Goal: Obtain resource: Download file/media

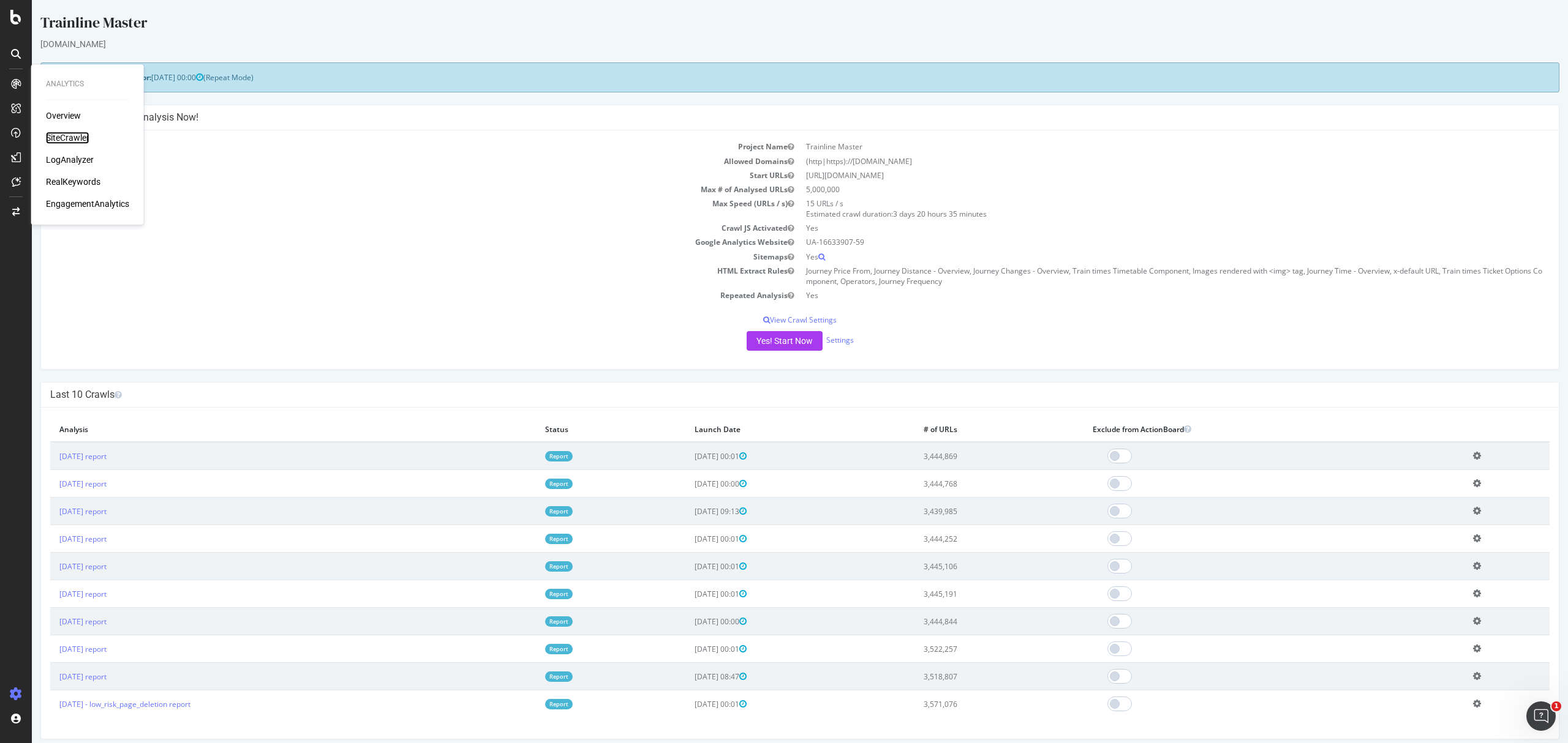
click at [53, 137] on div "SiteCrawler" at bounding box center [68, 138] width 43 height 12
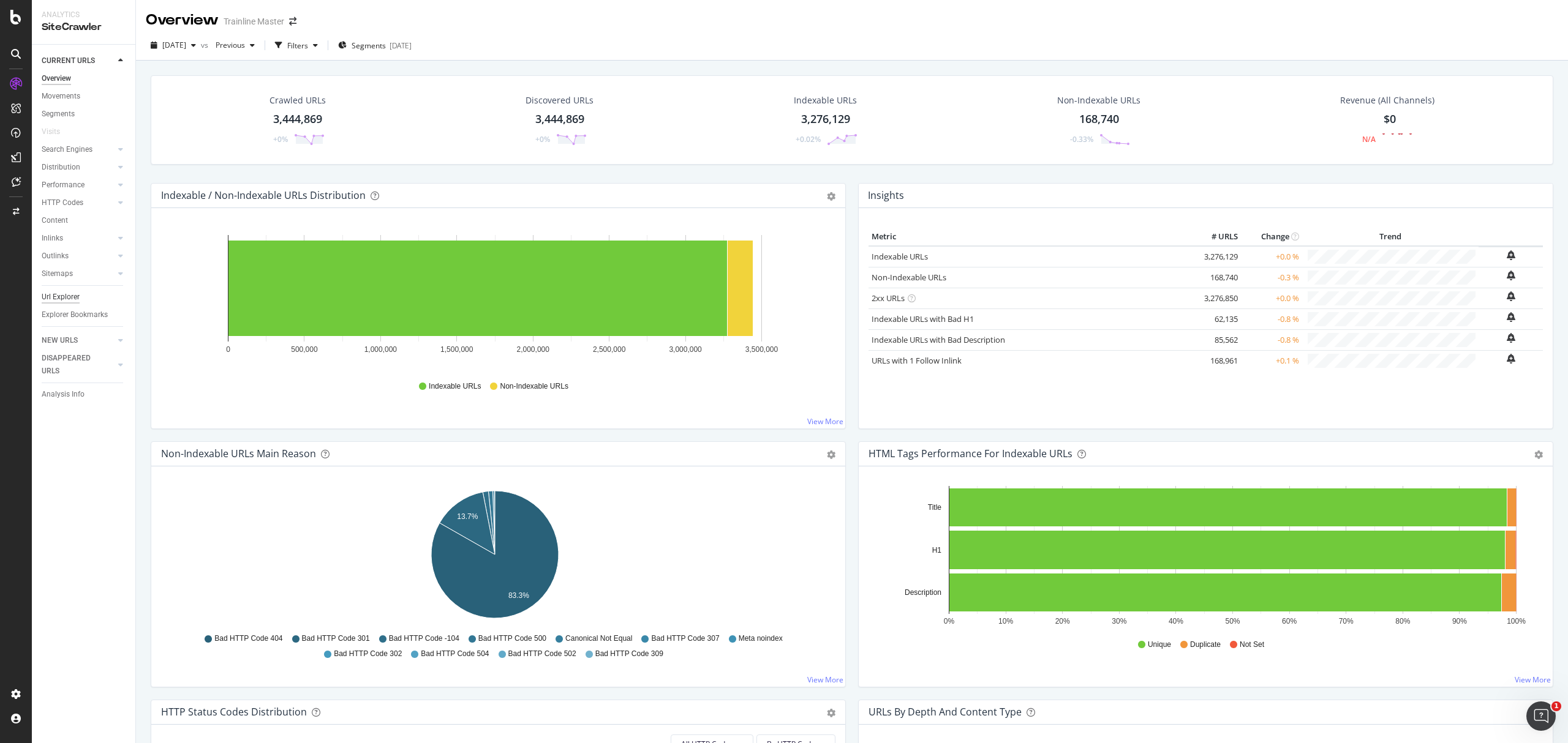
click at [77, 298] on div "Url Explorer" at bounding box center [61, 297] width 38 height 13
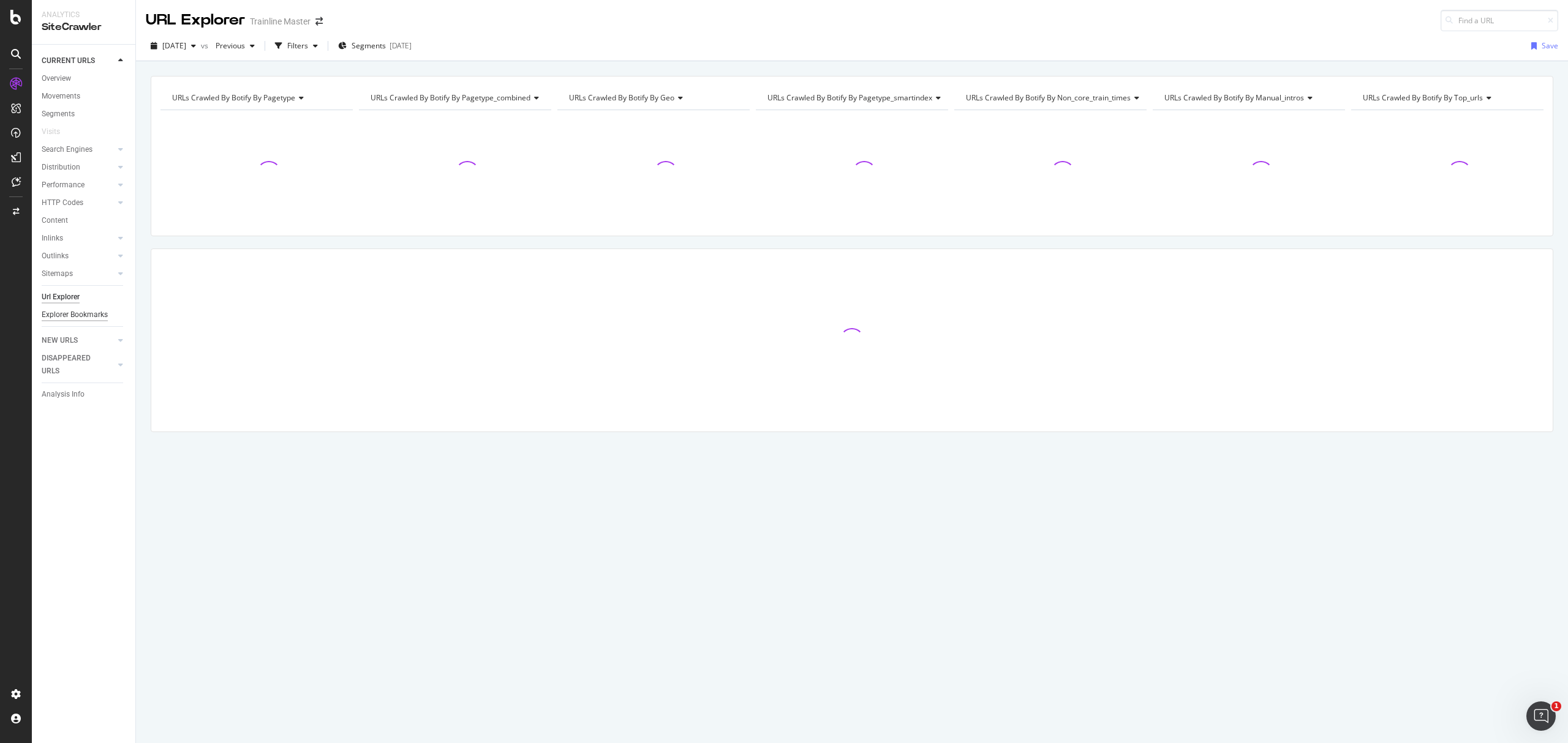
click at [72, 317] on div "Explorer Bookmarks" at bounding box center [75, 315] width 66 height 13
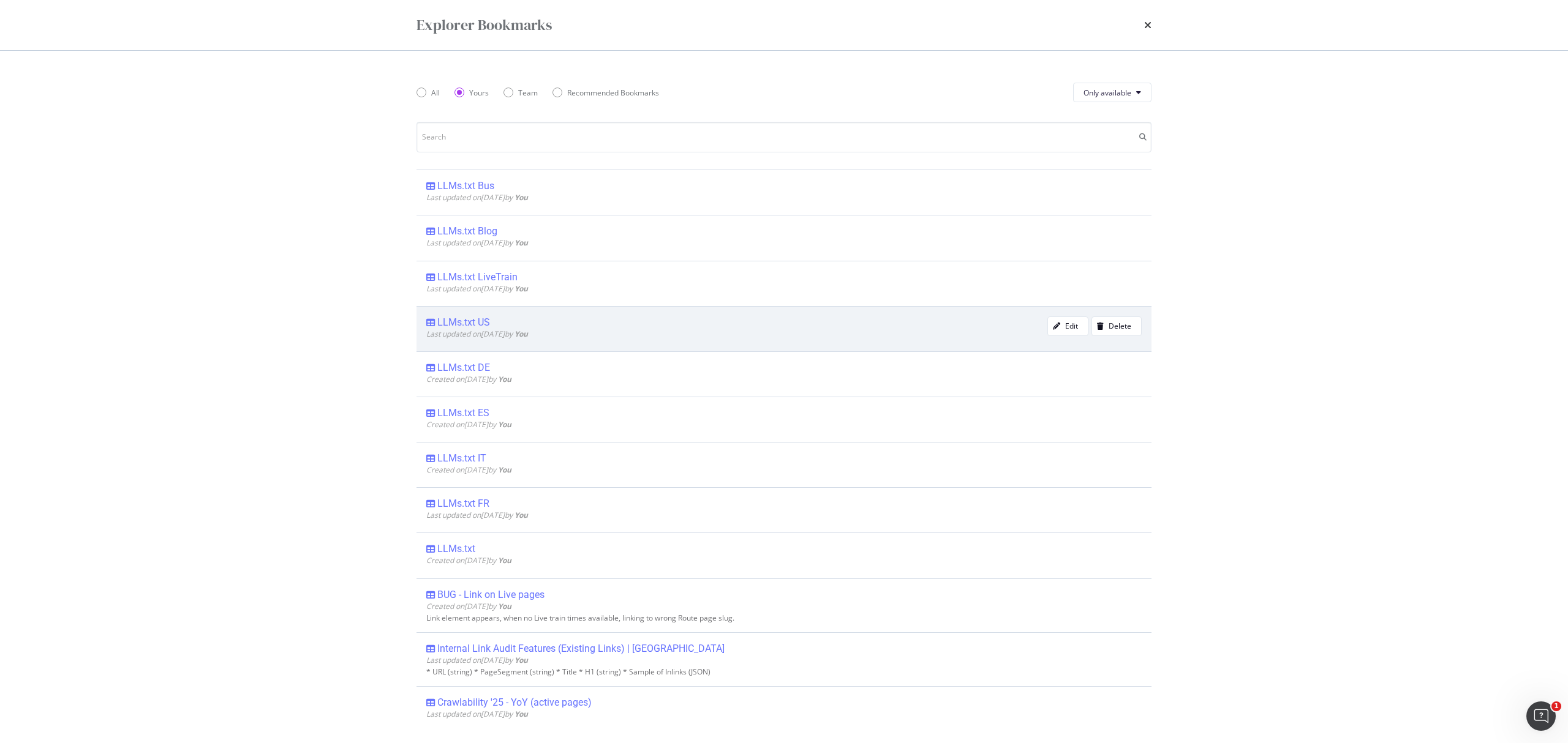
click at [479, 324] on div "LLMs.txt US" at bounding box center [464, 323] width 53 height 12
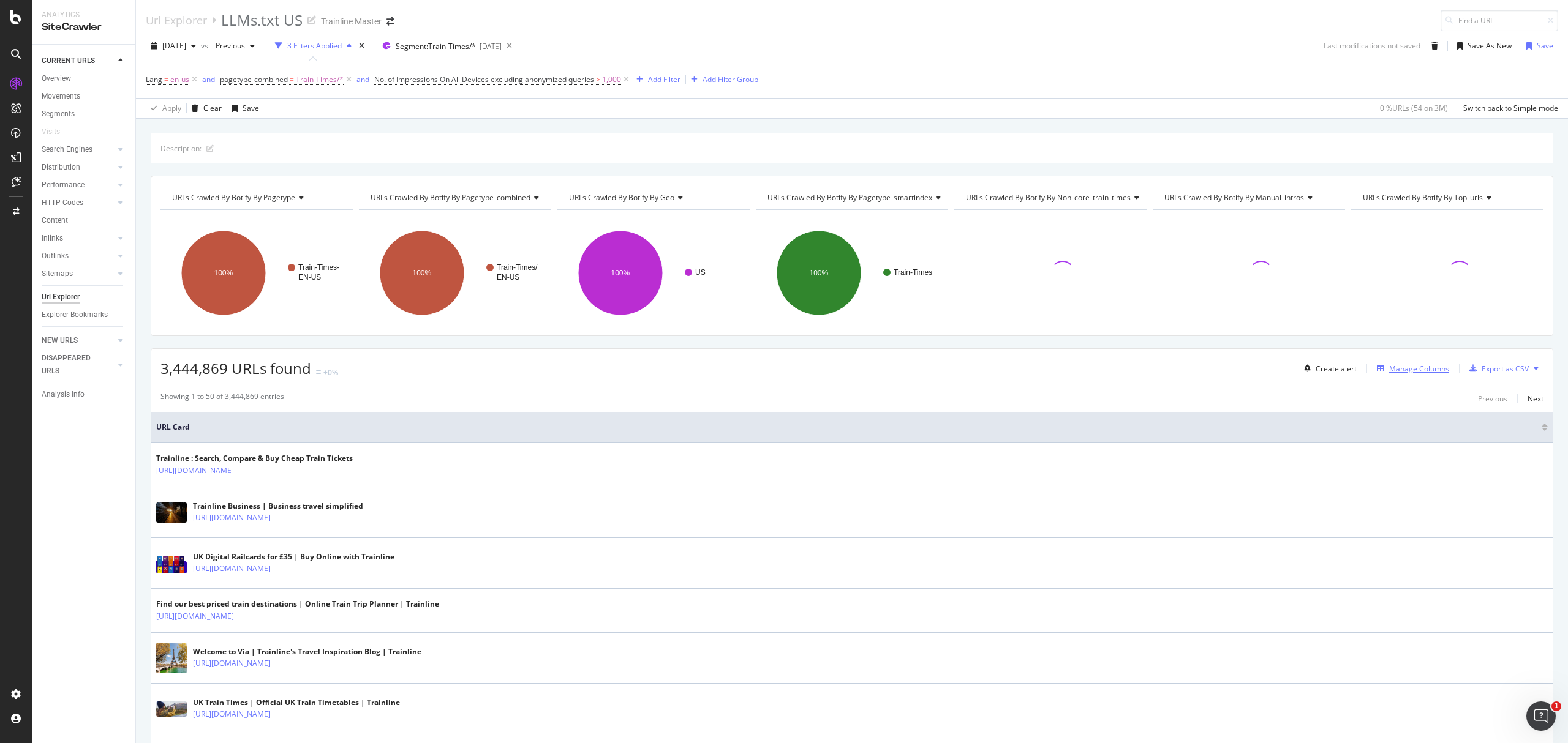
click at [1372, 369] on div "button" at bounding box center [1380, 368] width 17 height 7
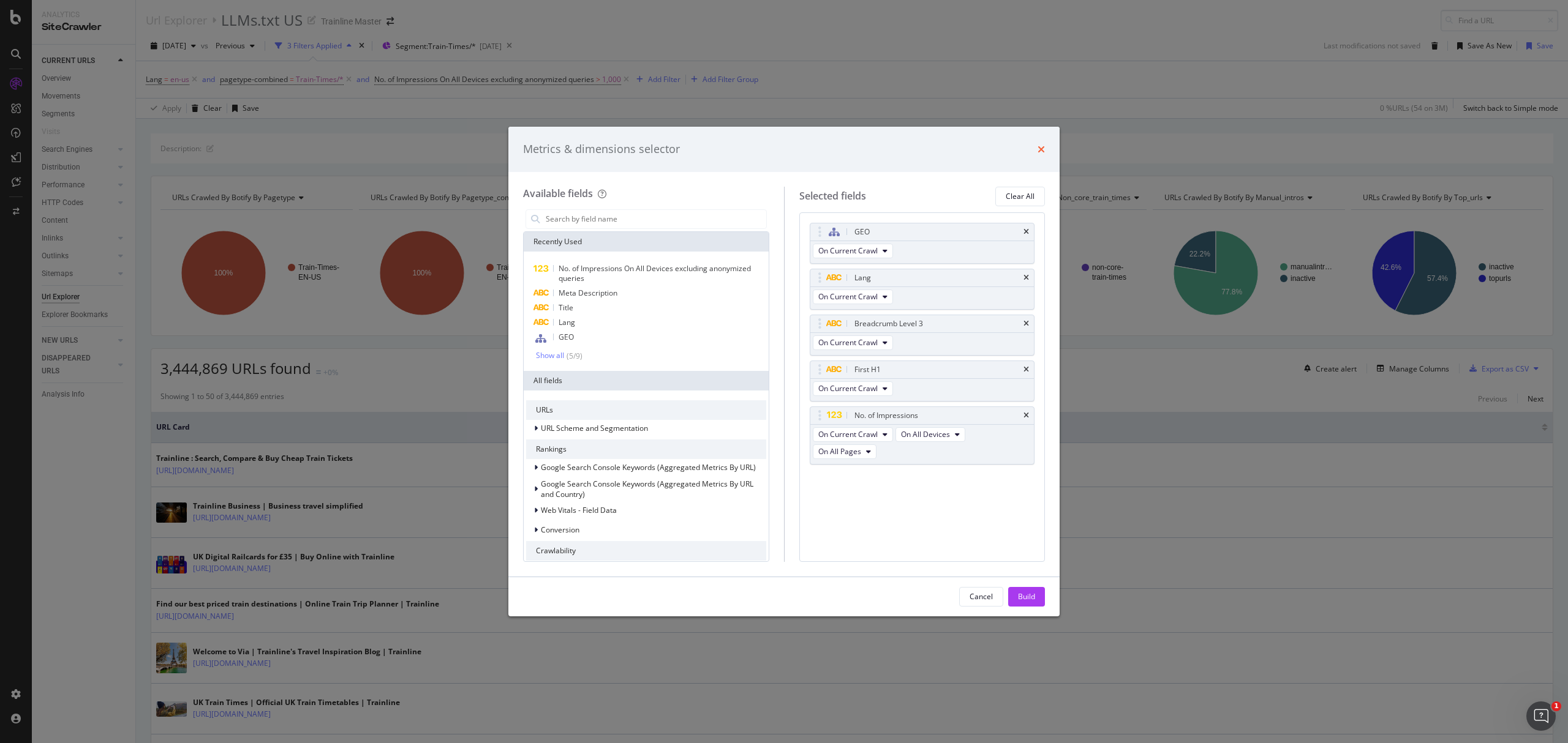
click at [1038, 148] on icon "times" at bounding box center [1041, 150] width 7 height 9
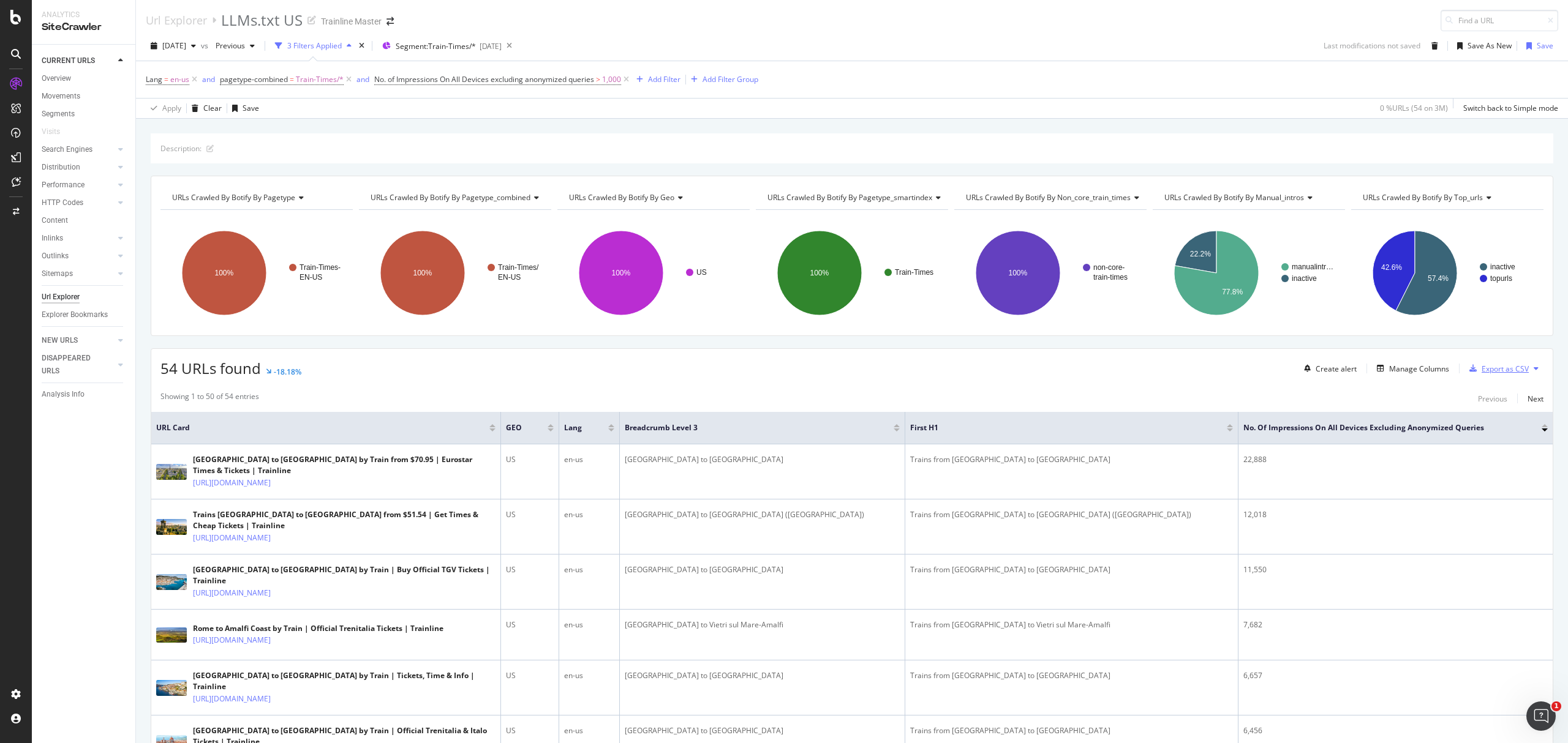
click at [1478, 377] on div "Export as CSV" at bounding box center [1496, 368] width 64 height 18
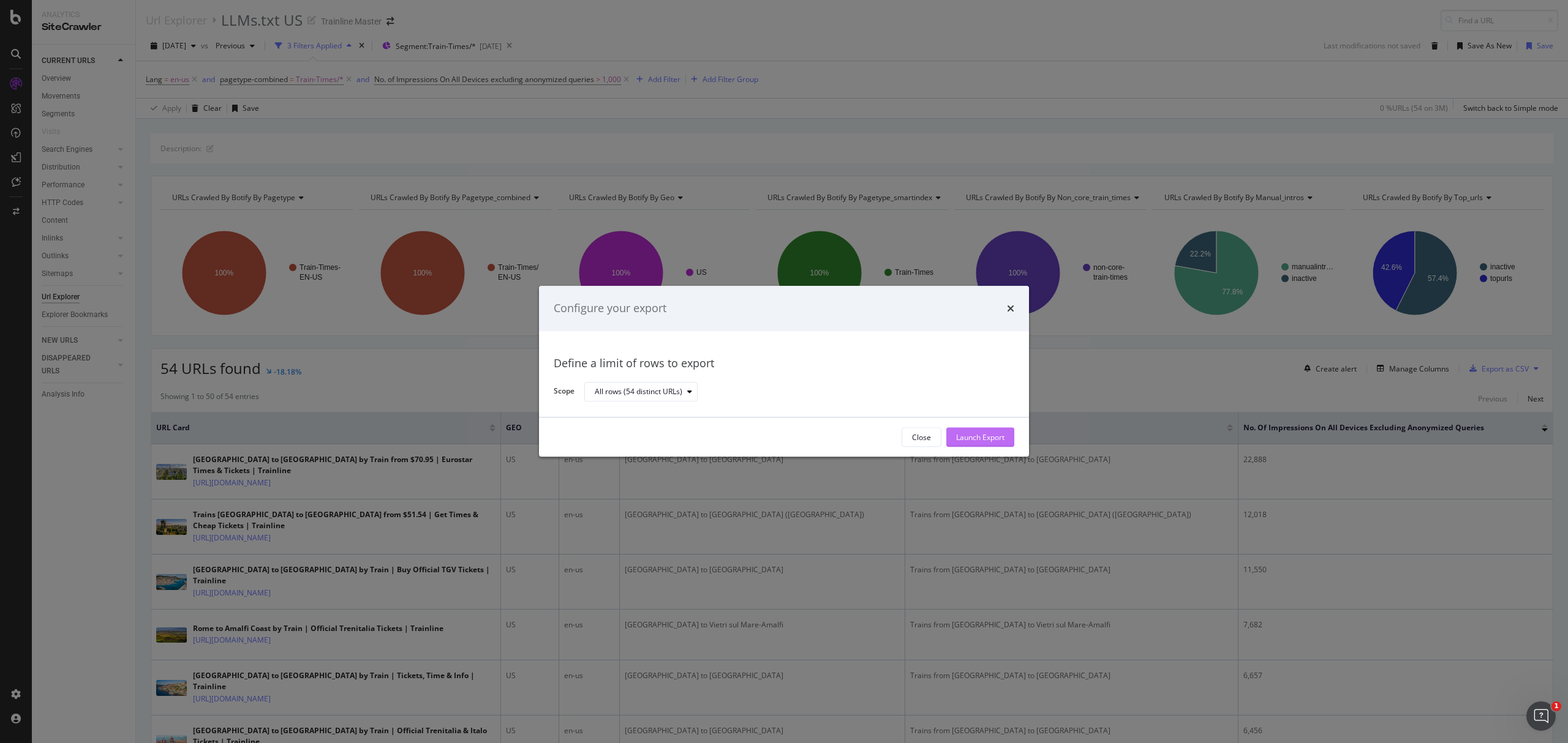
click at [971, 432] on div "Launch Export" at bounding box center [980, 437] width 48 height 10
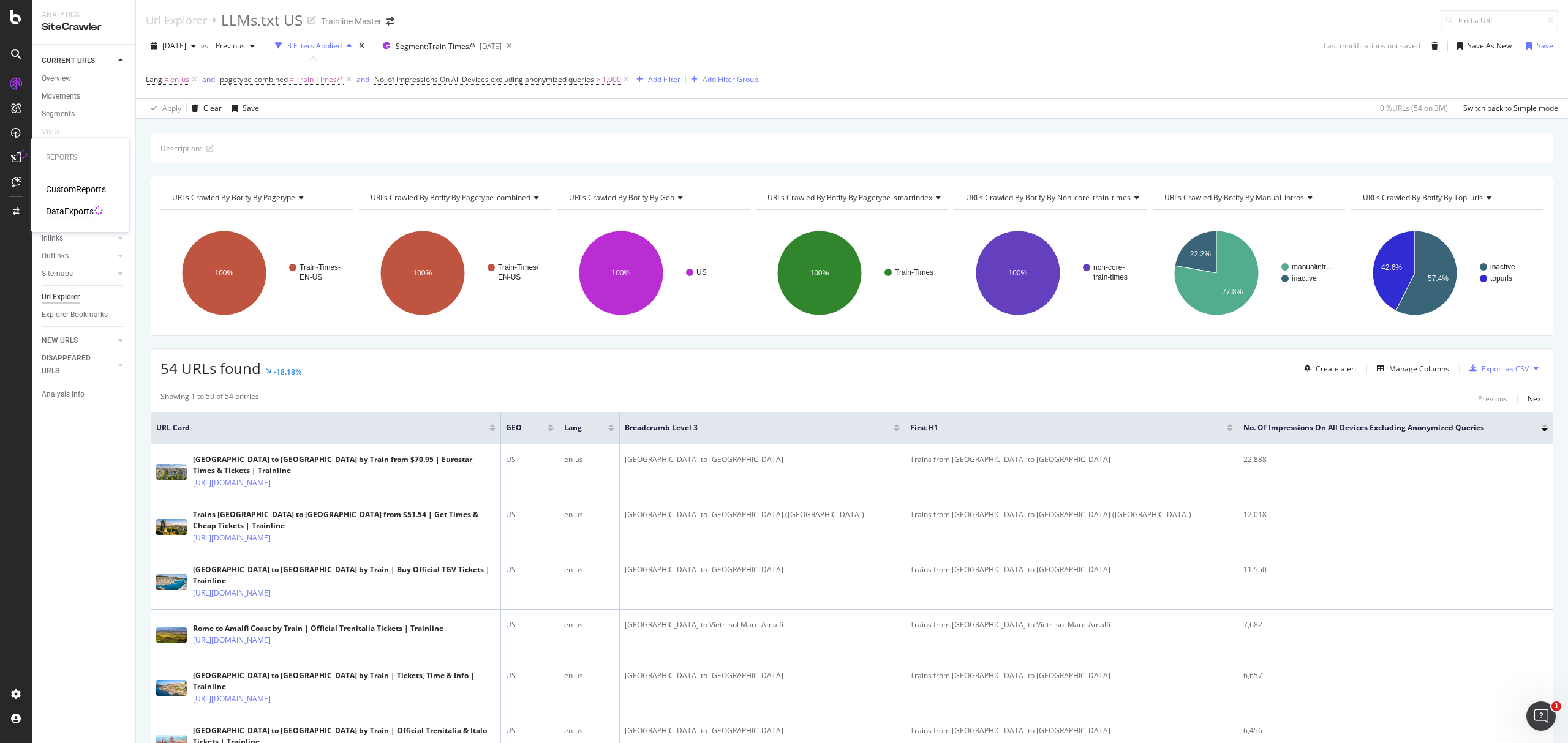
click at [79, 212] on div "DataExports" at bounding box center [70, 211] width 48 height 12
click at [69, 292] on div "Url Explorer" at bounding box center [61, 297] width 38 height 13
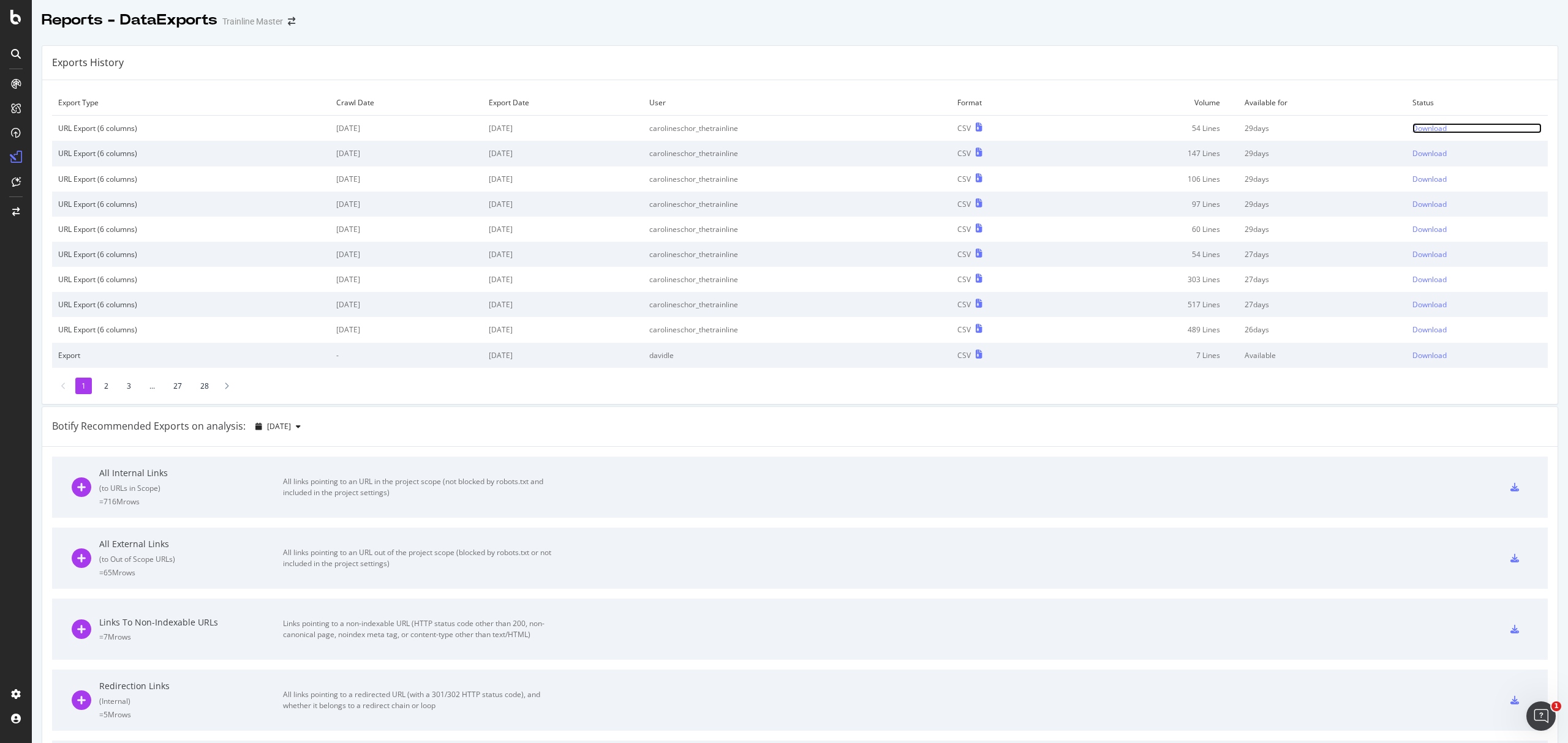
click at [1412, 131] on div "Download" at bounding box center [1429, 128] width 35 height 10
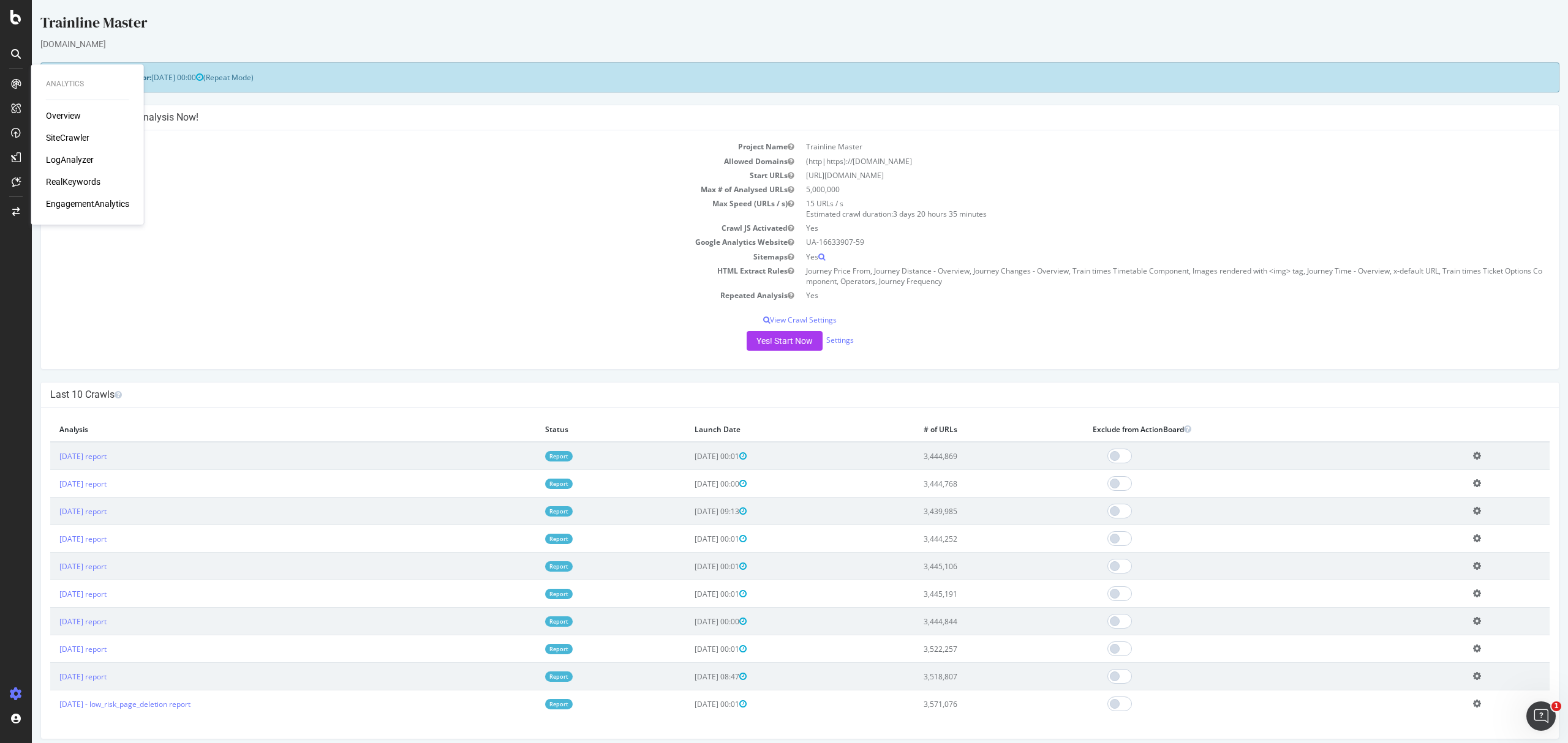
click at [74, 130] on div "Overview SiteCrawler LogAnalyzer RealKeywords EngagementAnalytics" at bounding box center [87, 160] width 83 height 100
click at [74, 135] on div "SiteCrawler" at bounding box center [68, 138] width 43 height 12
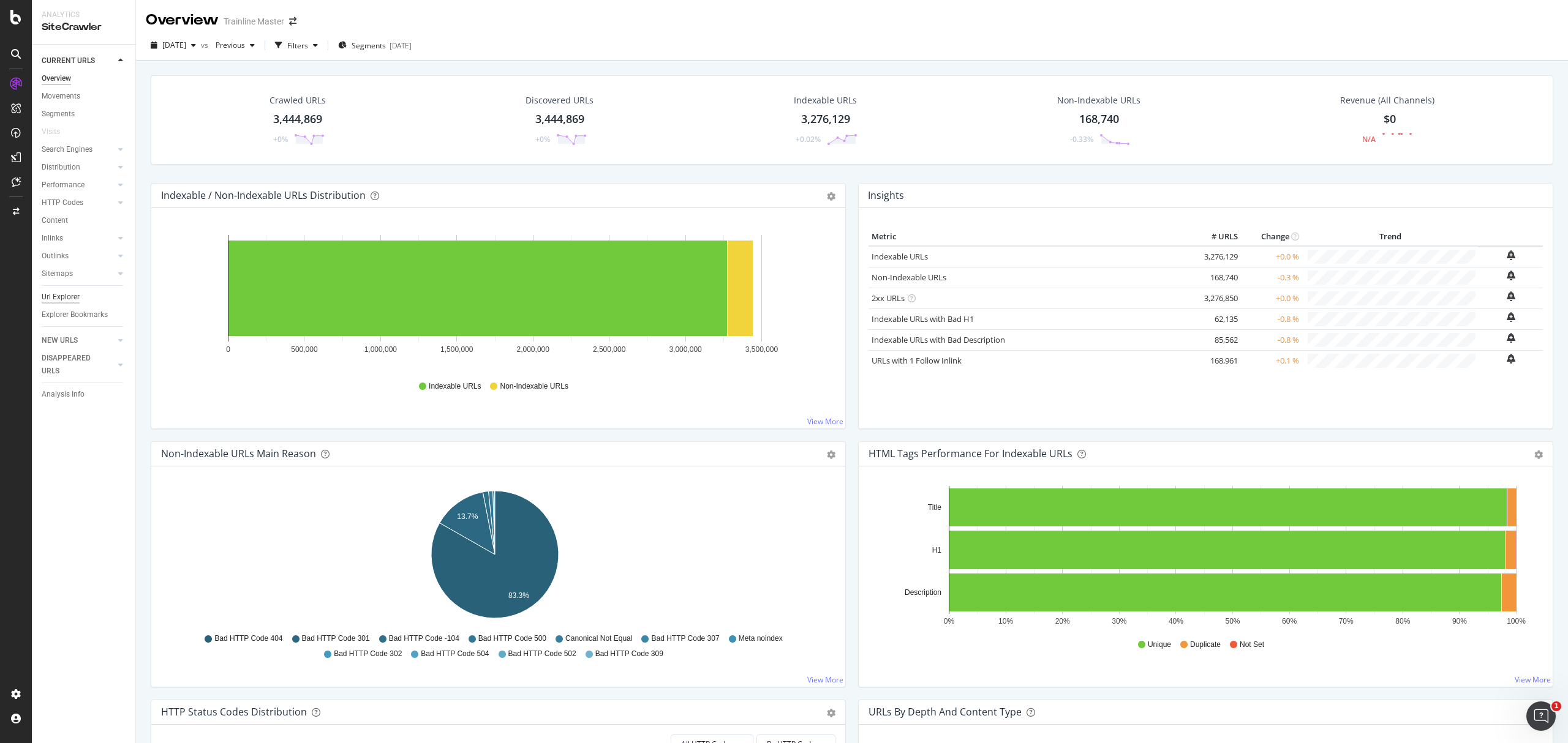
click at [64, 292] on div "Url Explorer" at bounding box center [61, 297] width 38 height 13
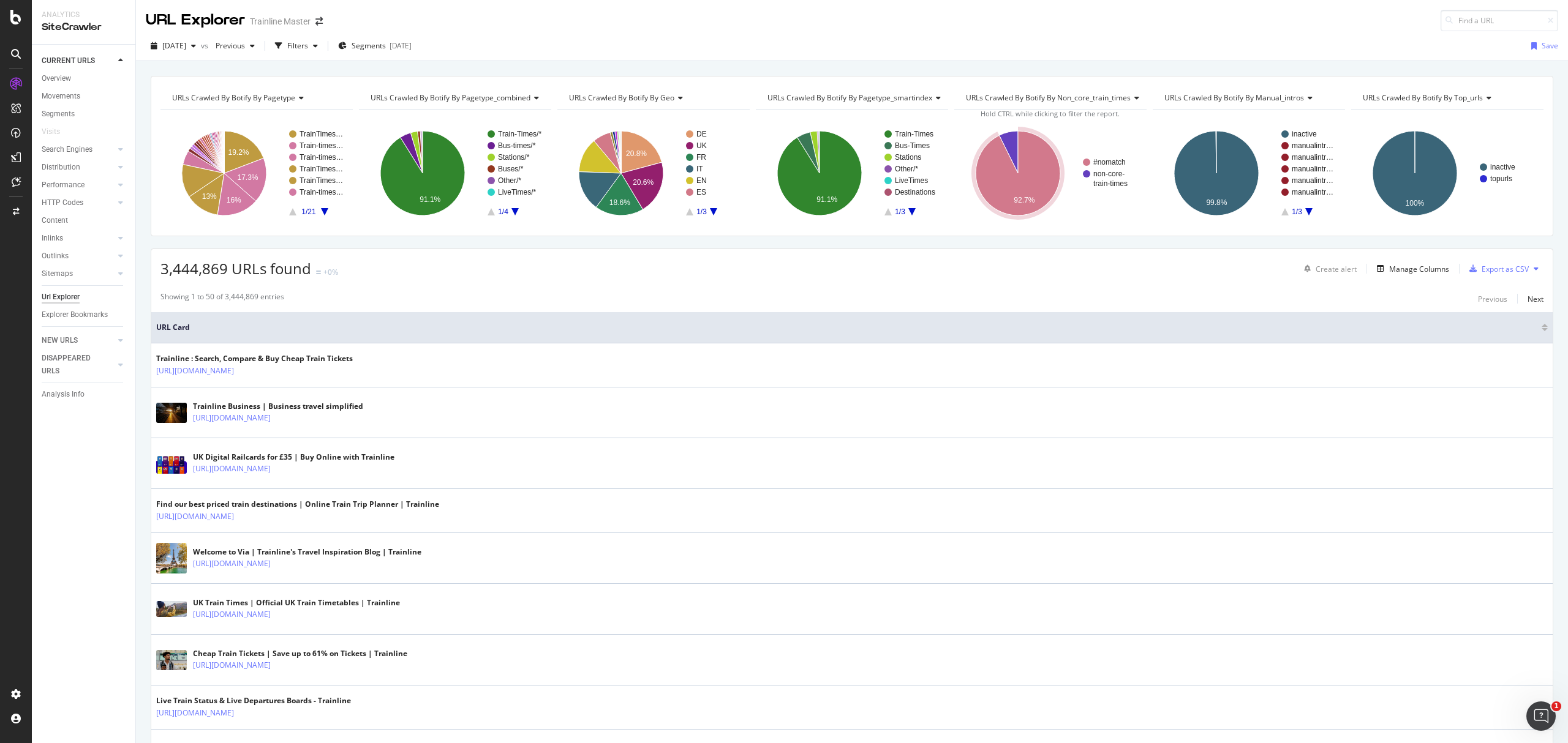
click at [1391, 257] on div "3,444,869 URLs found +0% Create alert Manage Columns Export as CSV" at bounding box center [852, 264] width 1401 height 30
click at [1391, 265] on div "Manage Columns" at bounding box center [1419, 269] width 60 height 10
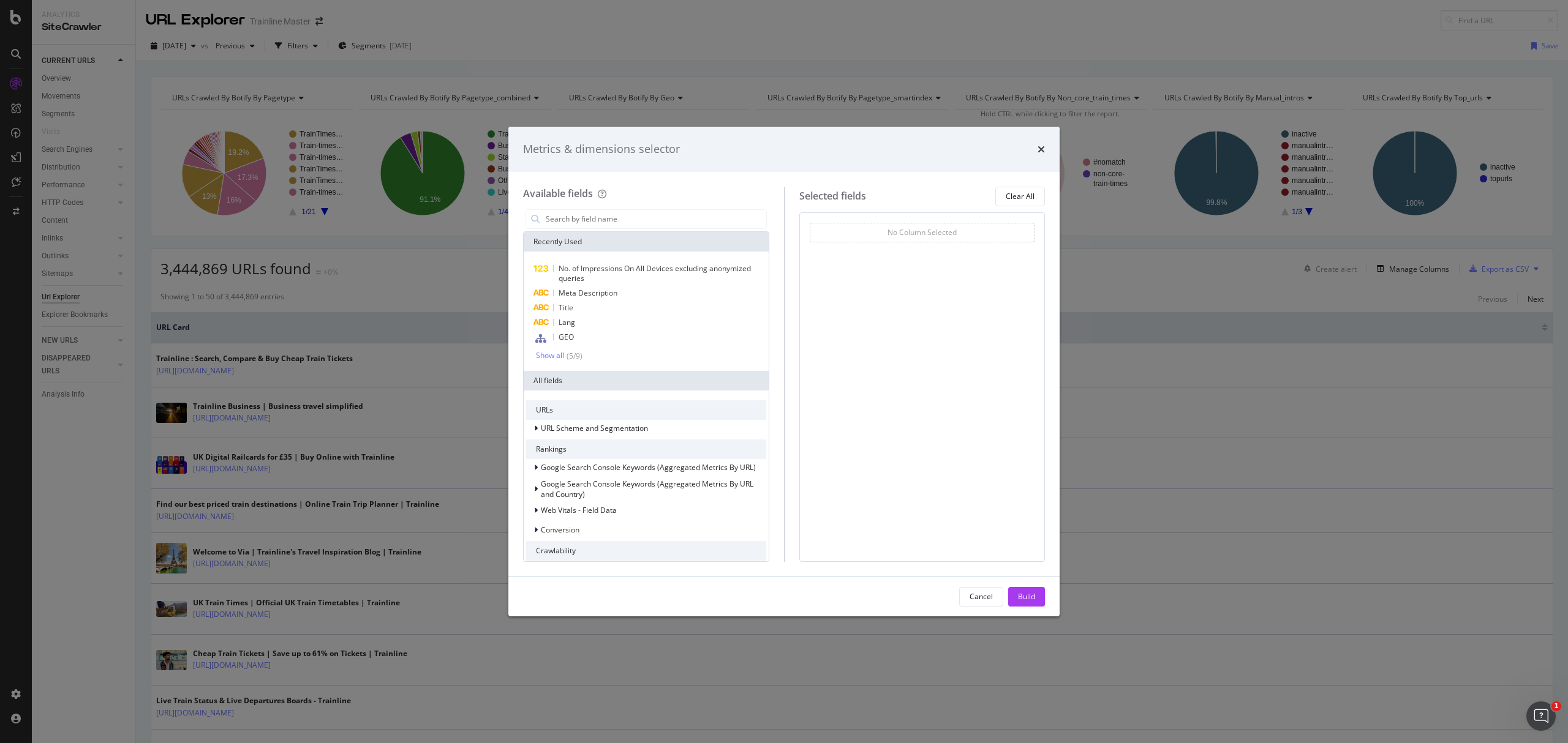
click at [146, 269] on div "Metrics & dimensions selector Available fields Recently Used No. of Impressions…" at bounding box center [784, 372] width 1568 height 743
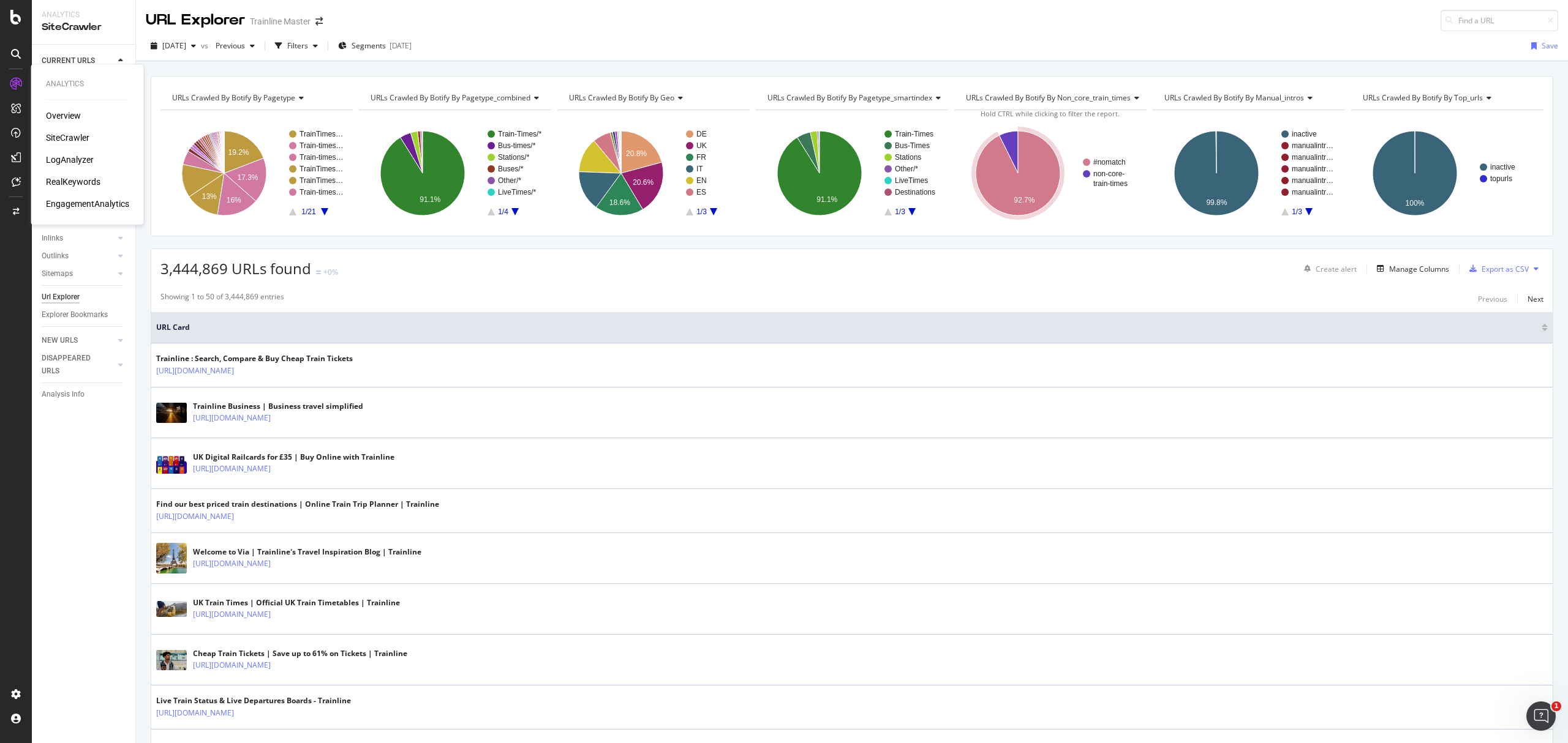
click at [69, 189] on div "Overview SiteCrawler LogAnalyzer RealKeywords EngagementAnalytics" at bounding box center [87, 160] width 83 height 100
click at [72, 179] on div "RealKeywords" at bounding box center [73, 182] width 55 height 12
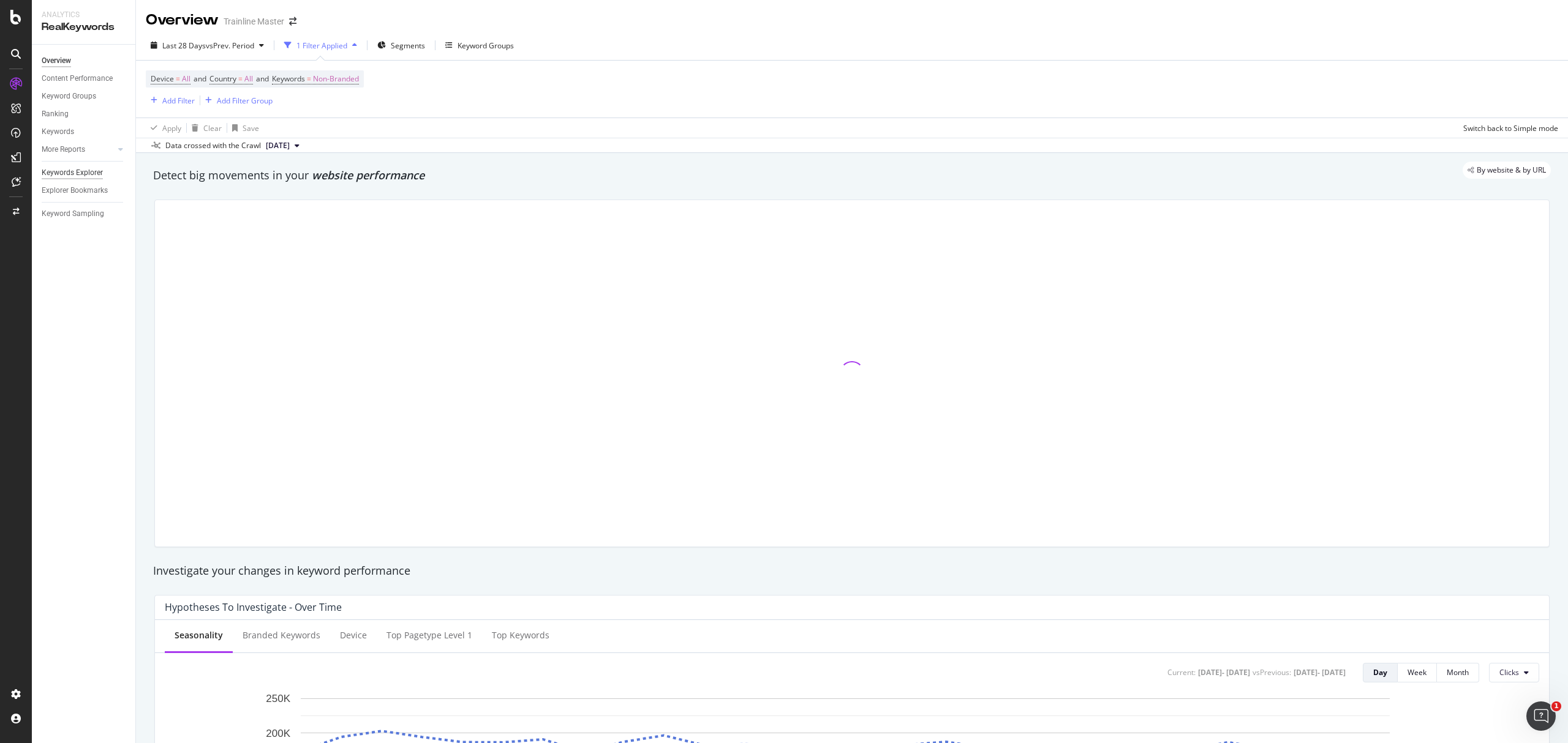
click at [77, 174] on div "Keywords Explorer" at bounding box center [72, 173] width 61 height 13
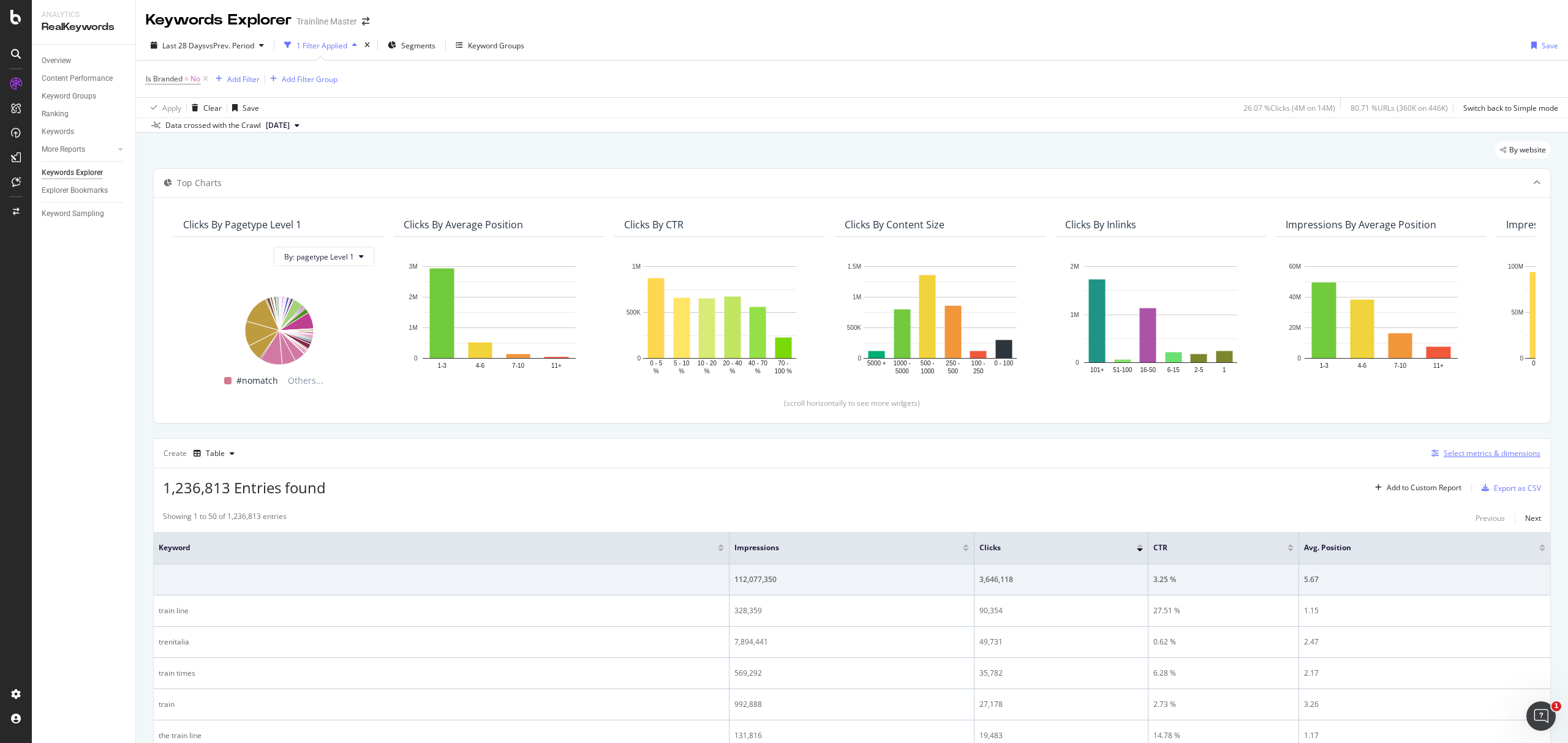
click at [1454, 457] on div "Select metrics & dimensions" at bounding box center [1491, 453] width 97 height 10
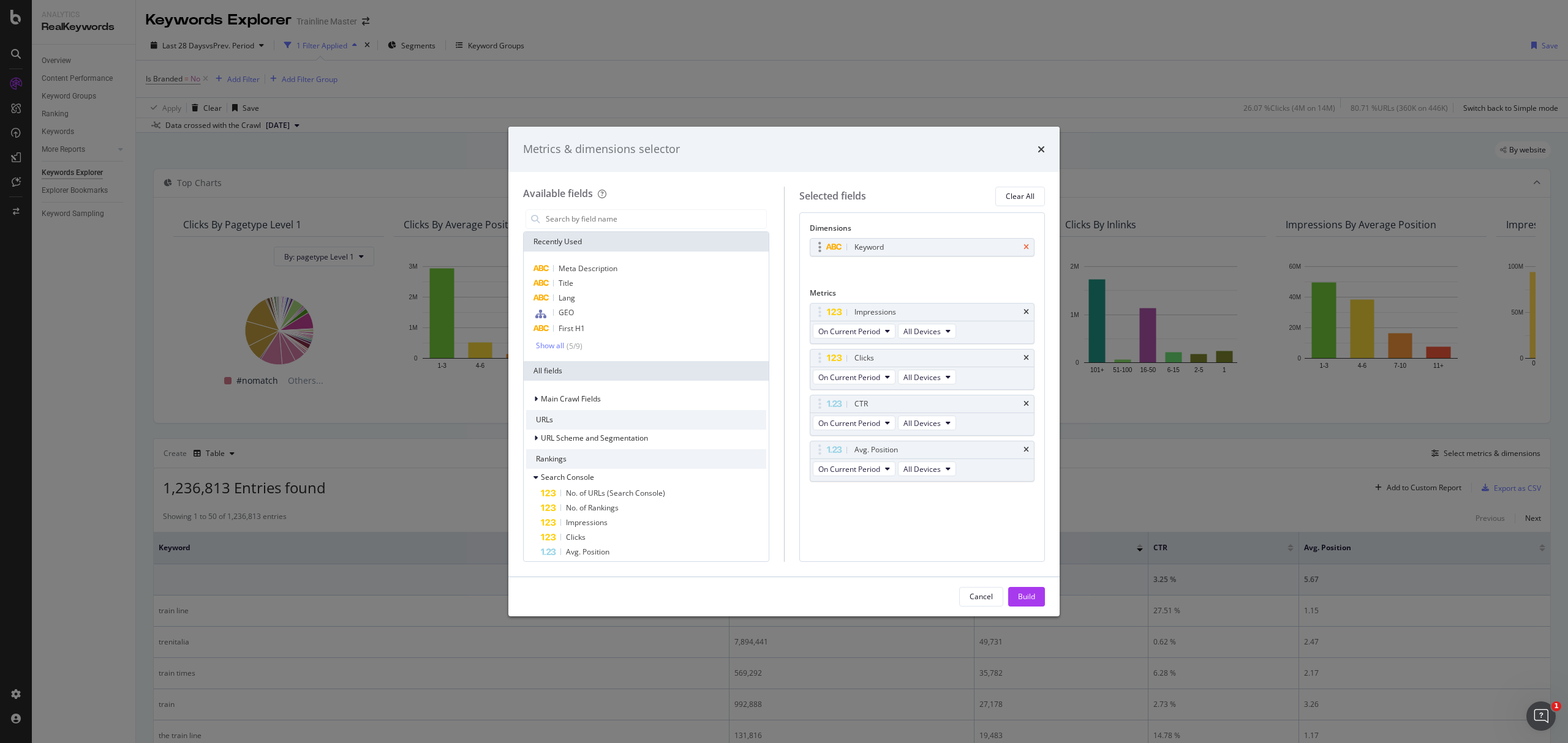
click at [1024, 246] on icon "times" at bounding box center [1026, 247] width 5 height 7
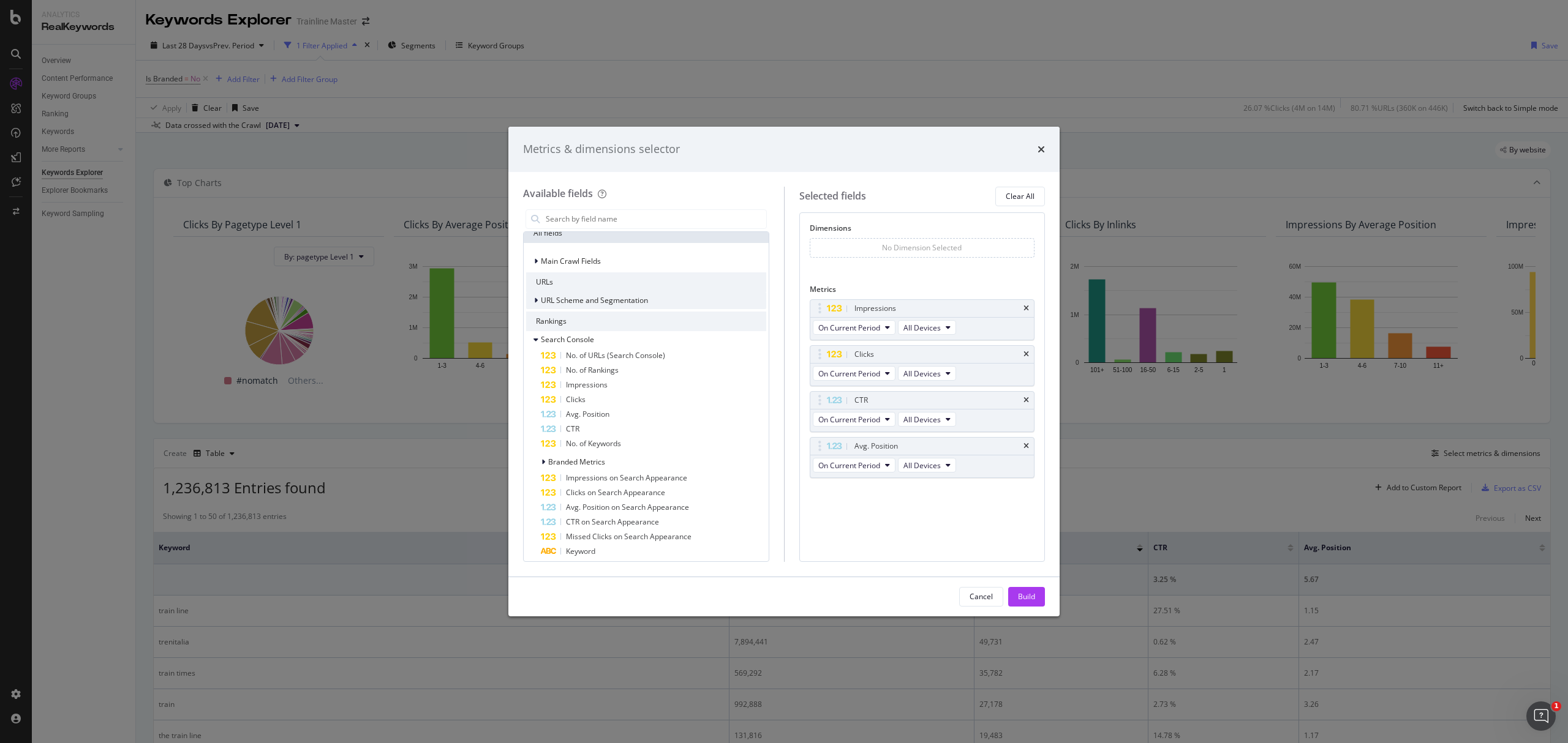
scroll to position [163, 0]
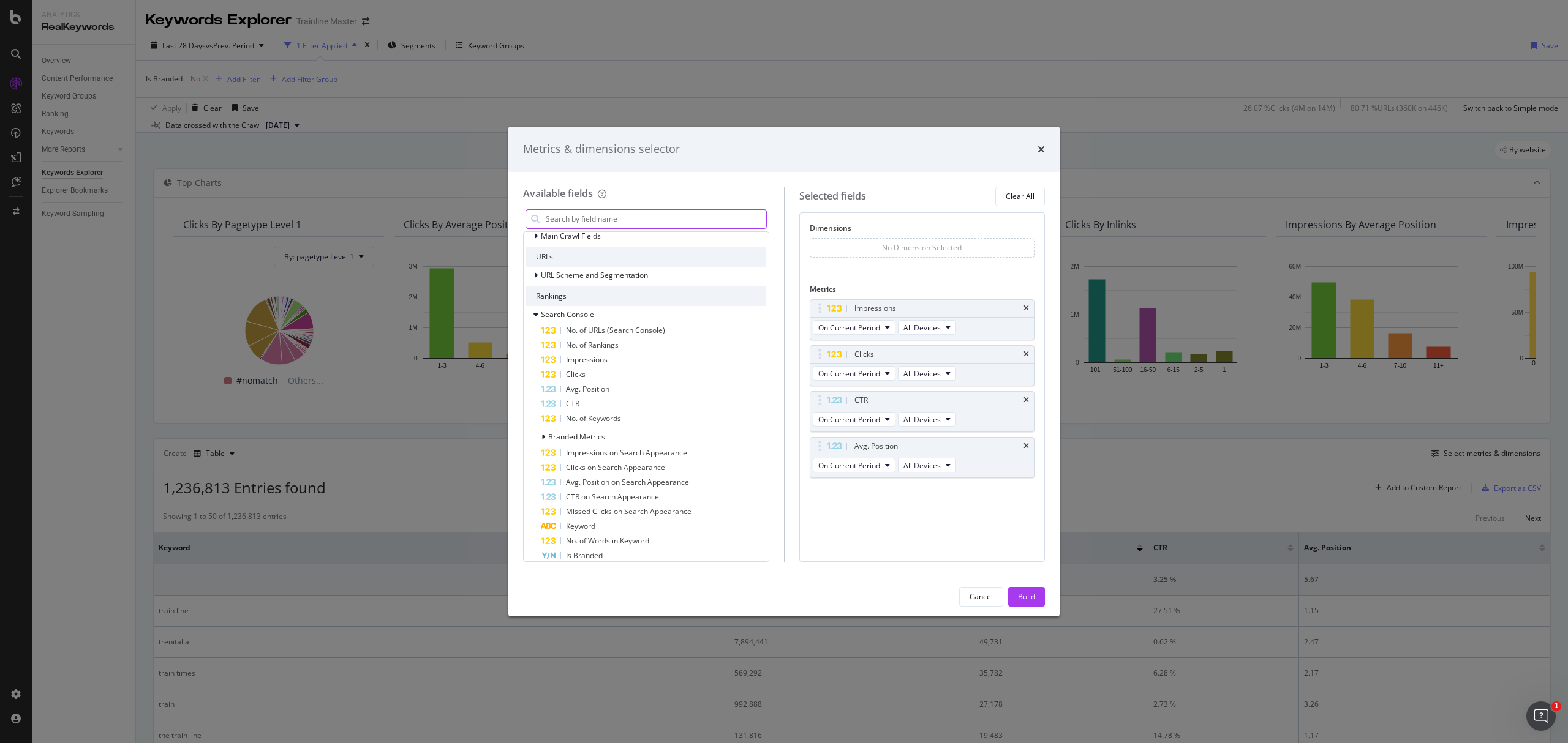
click at [606, 223] on input "modal" at bounding box center [655, 219] width 221 height 18
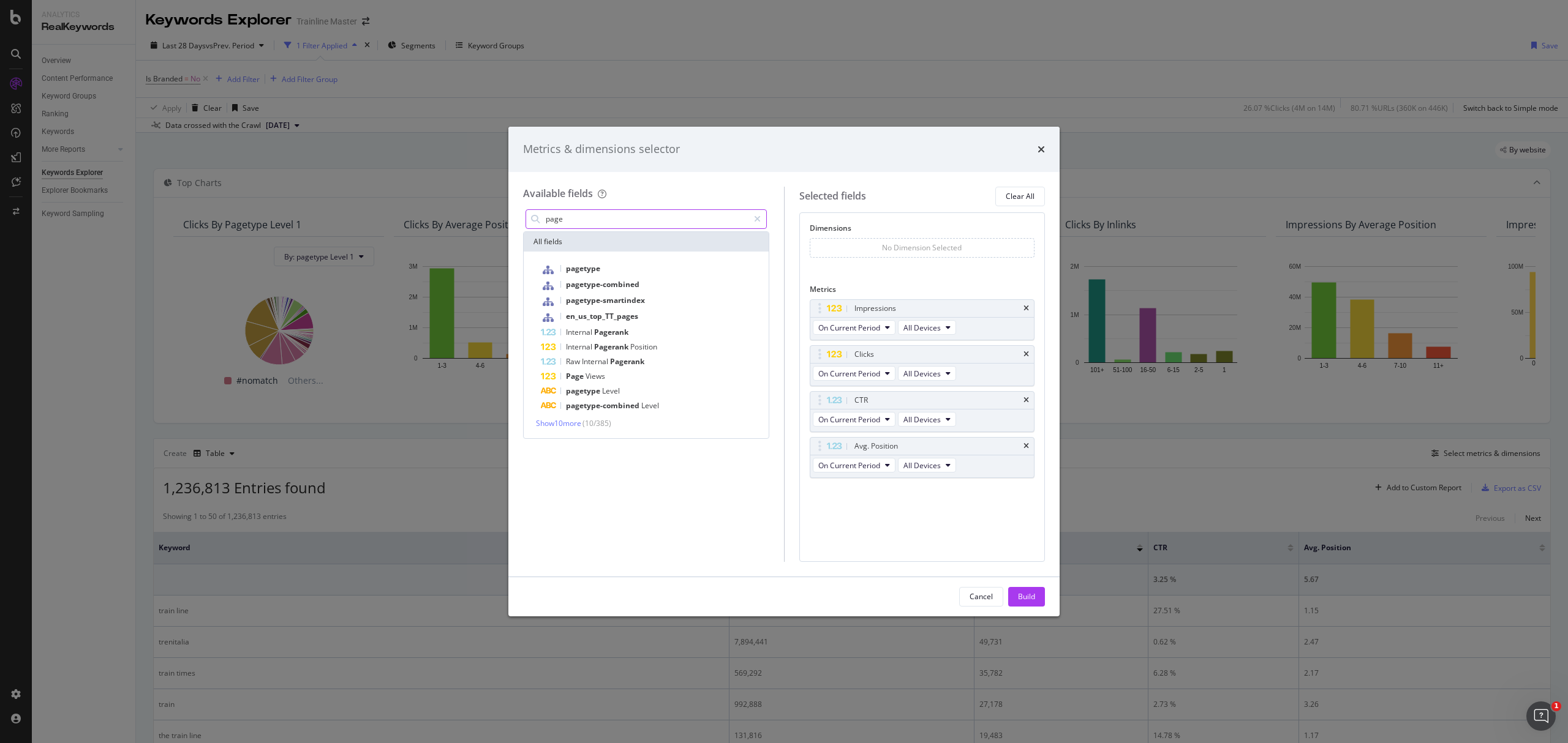
scroll to position [0, 0]
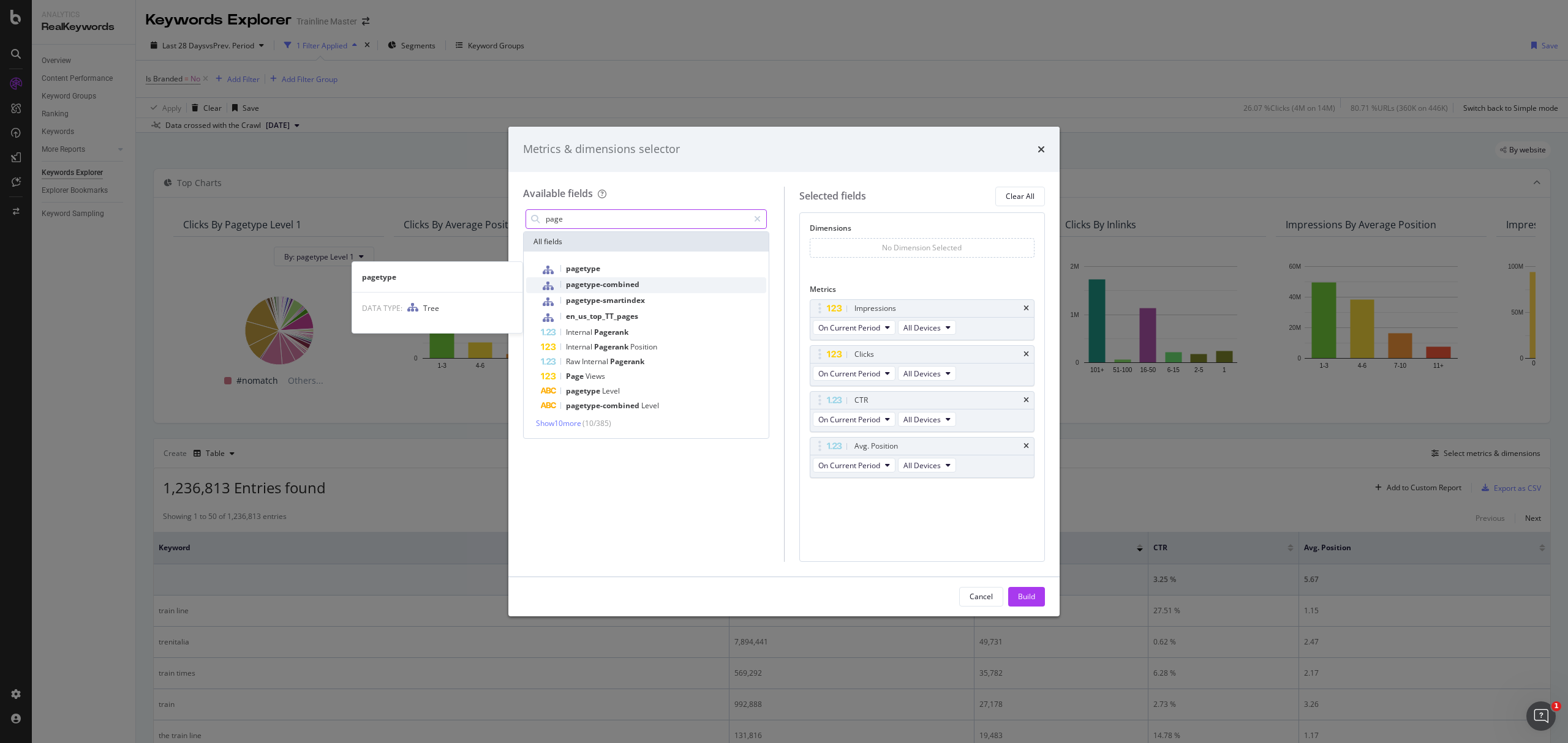
type input "page"
click at [620, 277] on div "pagetype-combined" at bounding box center [653, 286] width 225 height 16
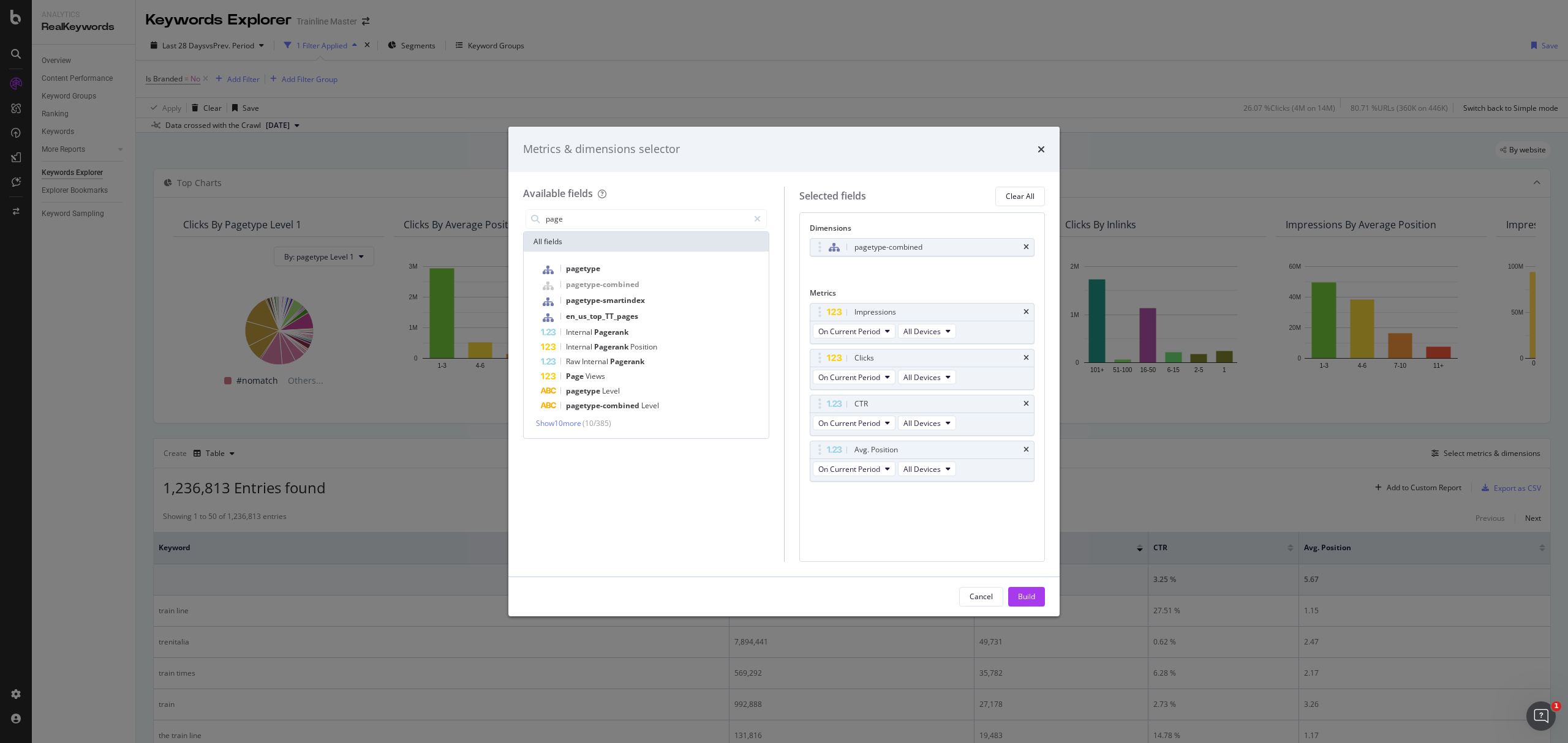
click at [1047, 601] on div "Cancel Build" at bounding box center [784, 597] width 551 height 39
click at [1041, 604] on button "Build" at bounding box center [1026, 597] width 37 height 20
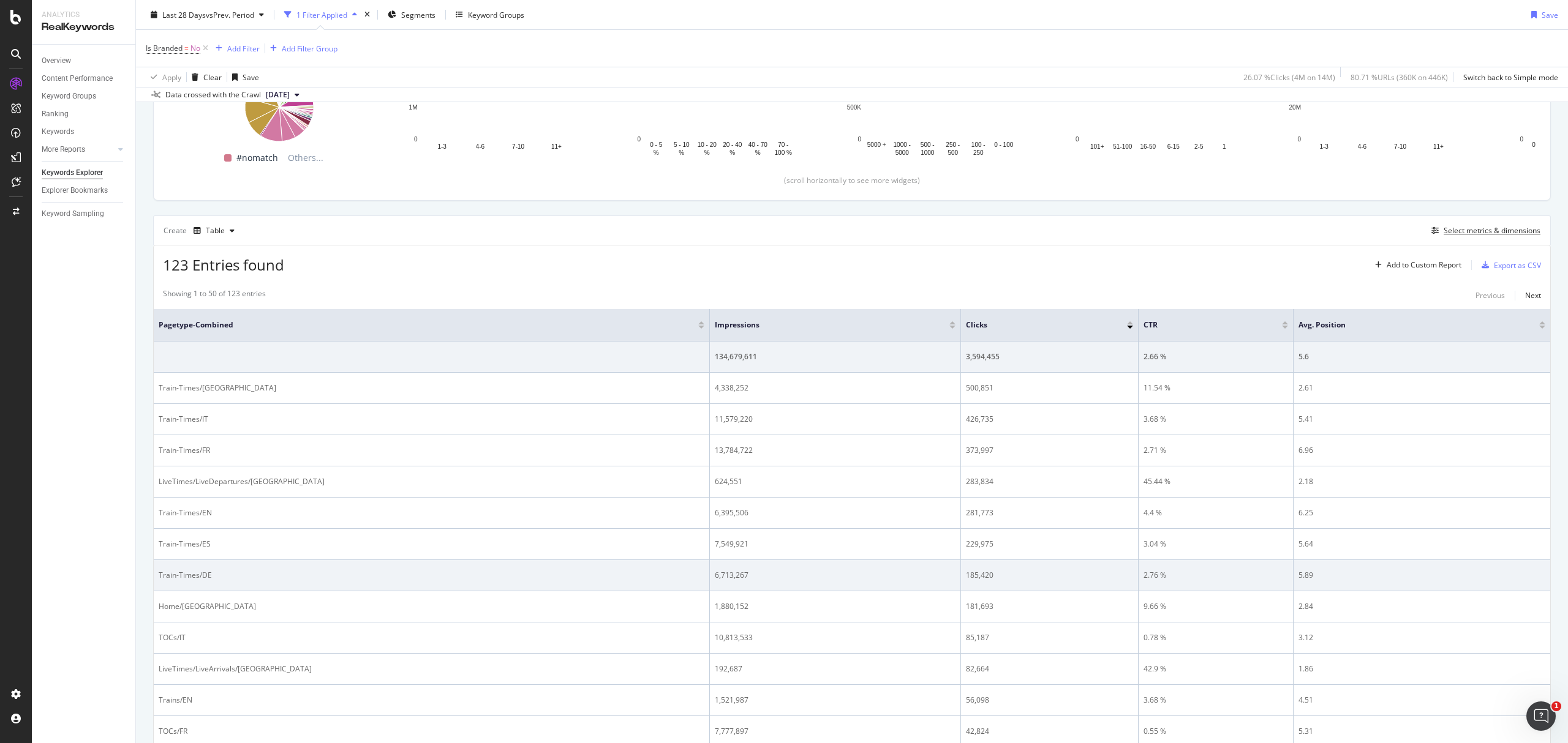
scroll to position [245, 0]
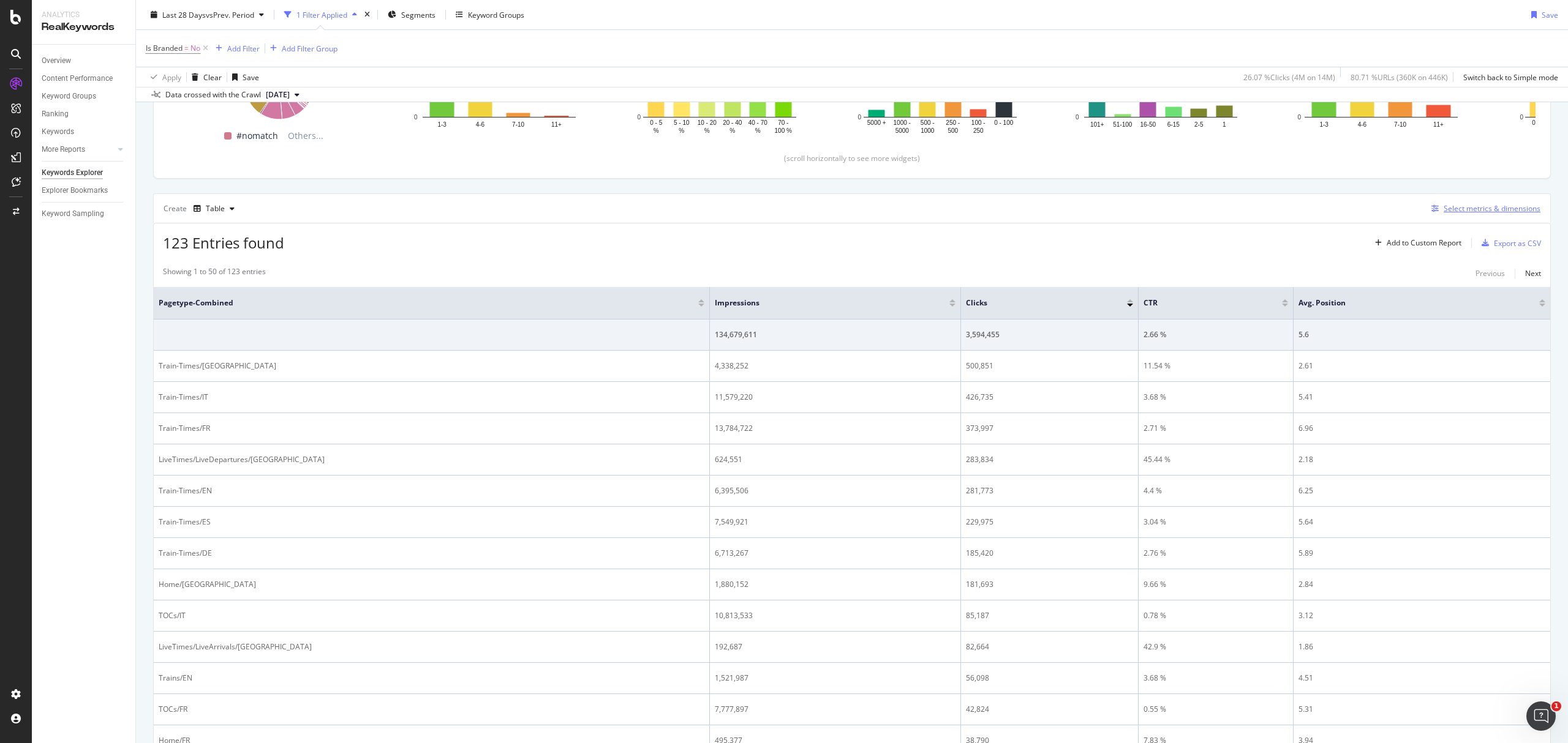
click at [1466, 213] on div "Select metrics & dimensions" at bounding box center [1491, 208] width 97 height 10
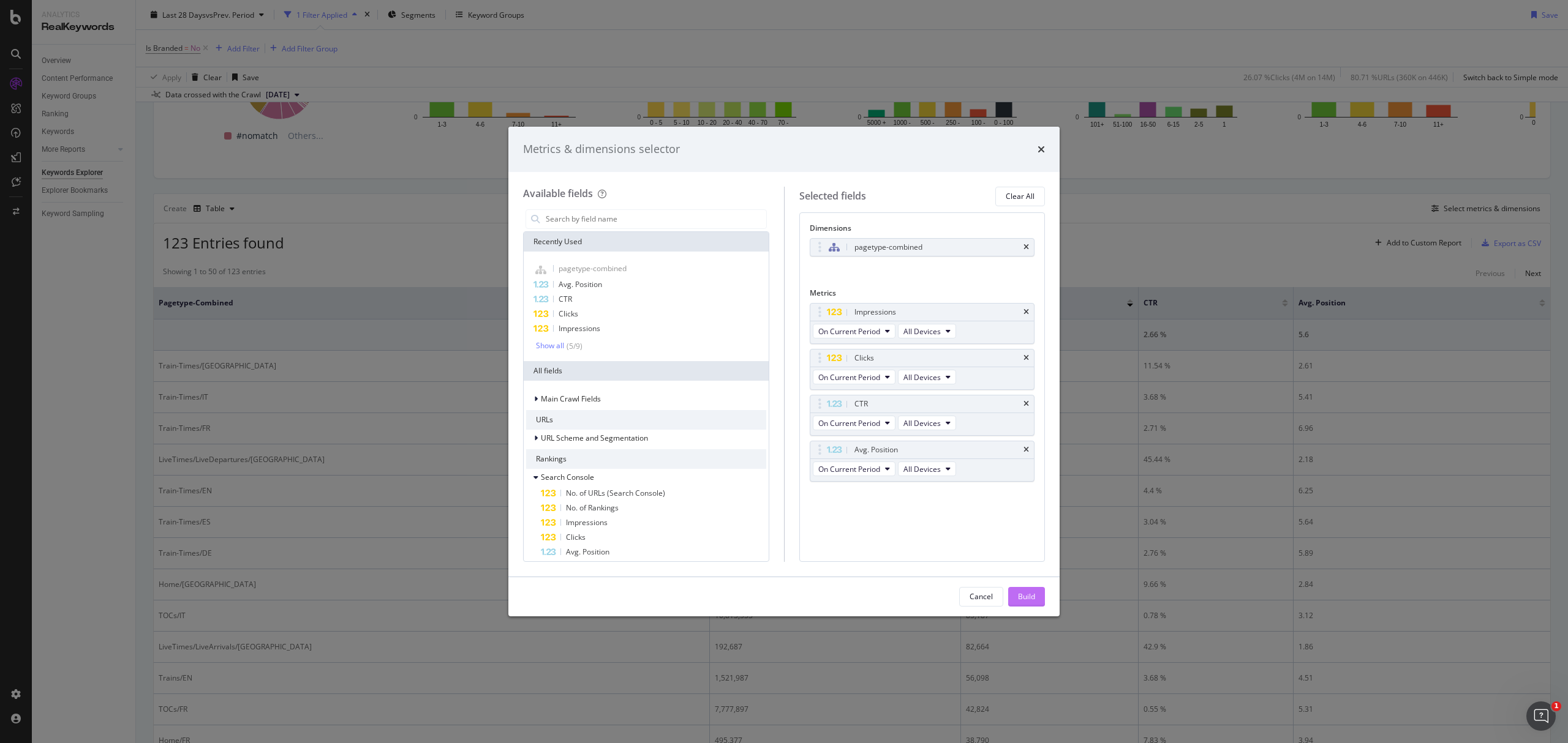
click at [1018, 593] on div "Build" at bounding box center [1026, 596] width 17 height 10
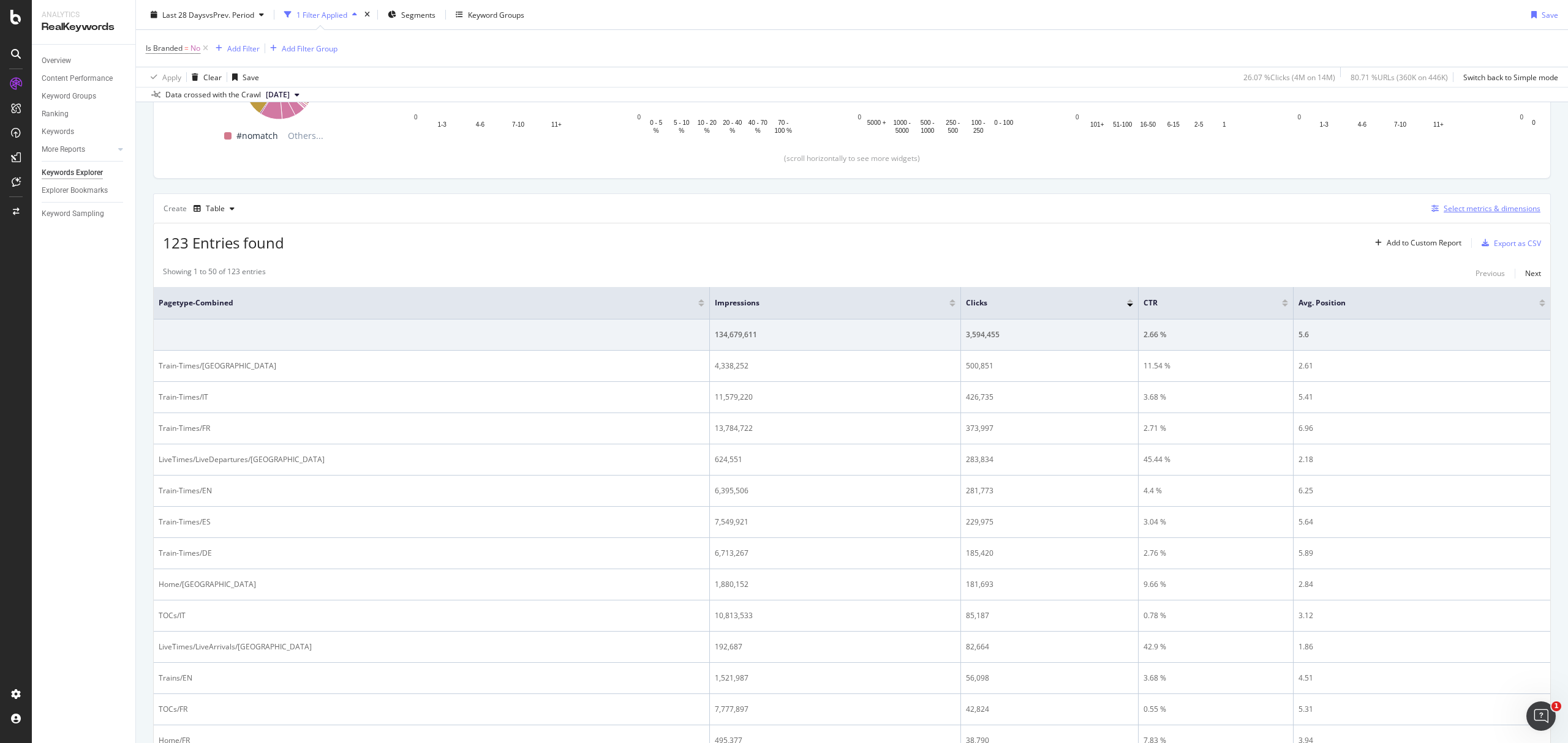
click at [1471, 207] on div "Select metrics & dimensions" at bounding box center [1491, 208] width 97 height 10
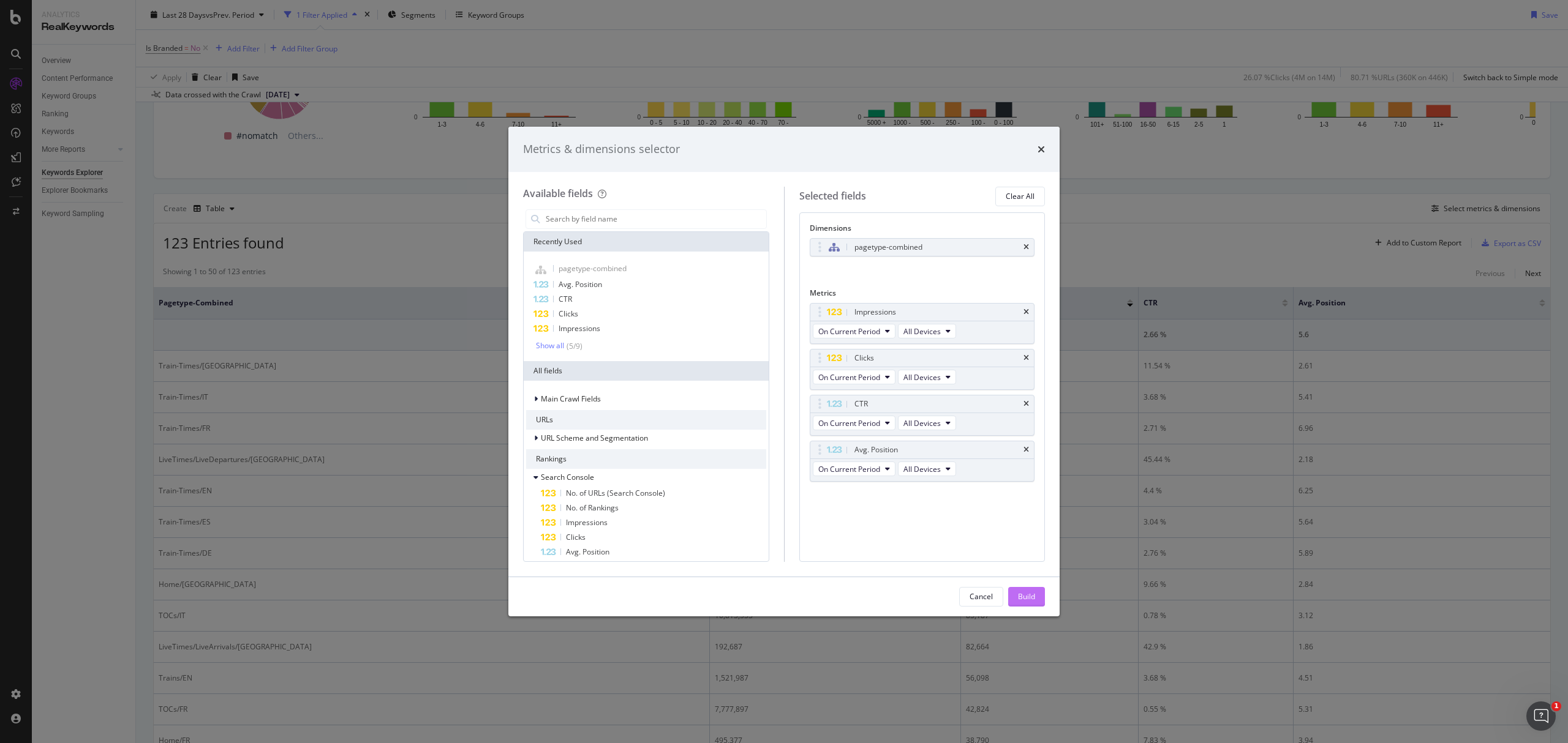
click at [1022, 591] on div "Build" at bounding box center [1026, 596] width 17 height 10
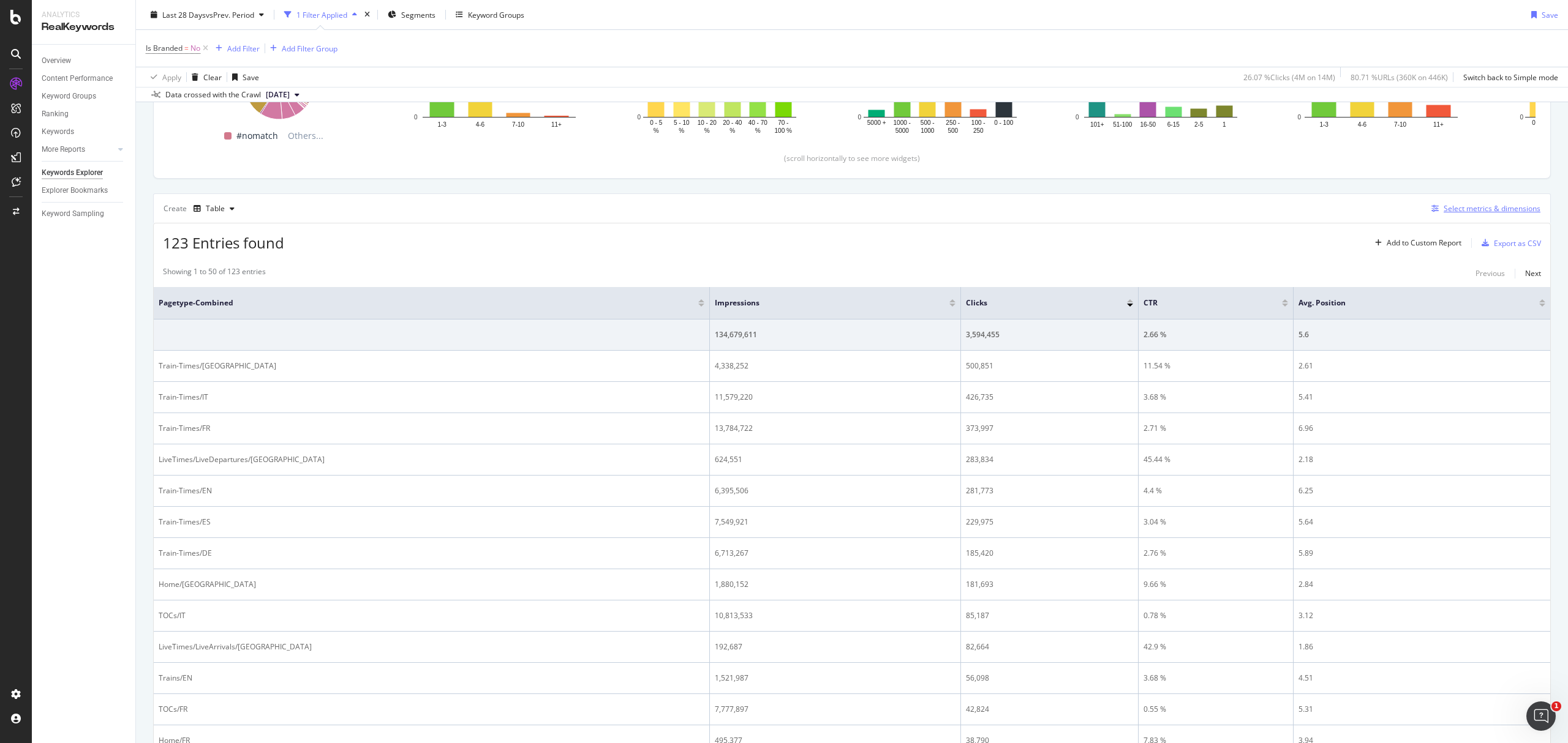
click at [1468, 211] on div "Select metrics & dimensions" at bounding box center [1491, 208] width 97 height 10
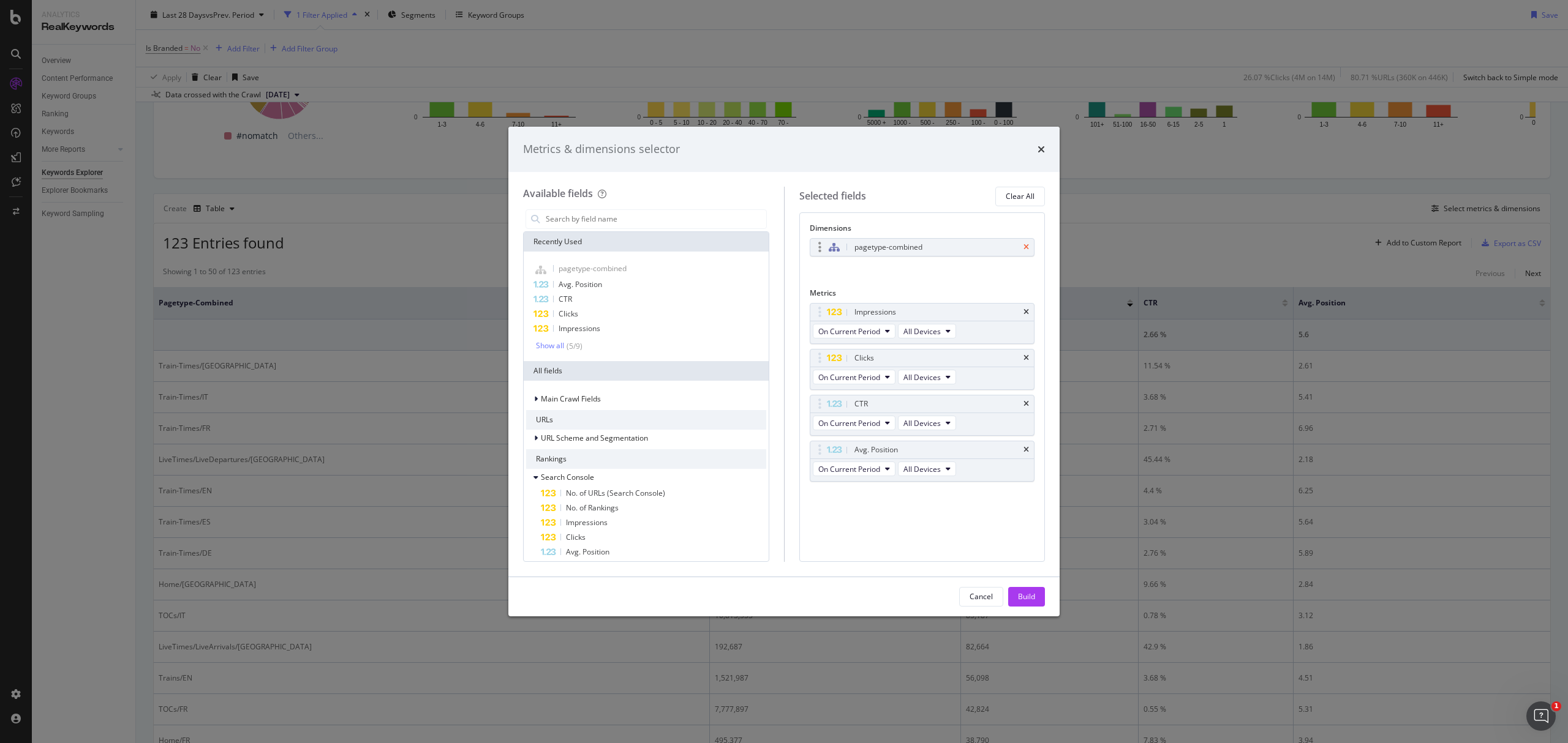
click at [1024, 246] on icon "times" at bounding box center [1026, 247] width 5 height 7
click at [591, 263] on span "pagetype-combined" at bounding box center [592, 268] width 68 height 10
click at [892, 250] on div "pagetype-combined" at bounding box center [888, 247] width 68 height 12
click at [1028, 248] on icon "times" at bounding box center [1026, 247] width 5 height 7
click at [690, 215] on input "modal" at bounding box center [655, 219] width 221 height 18
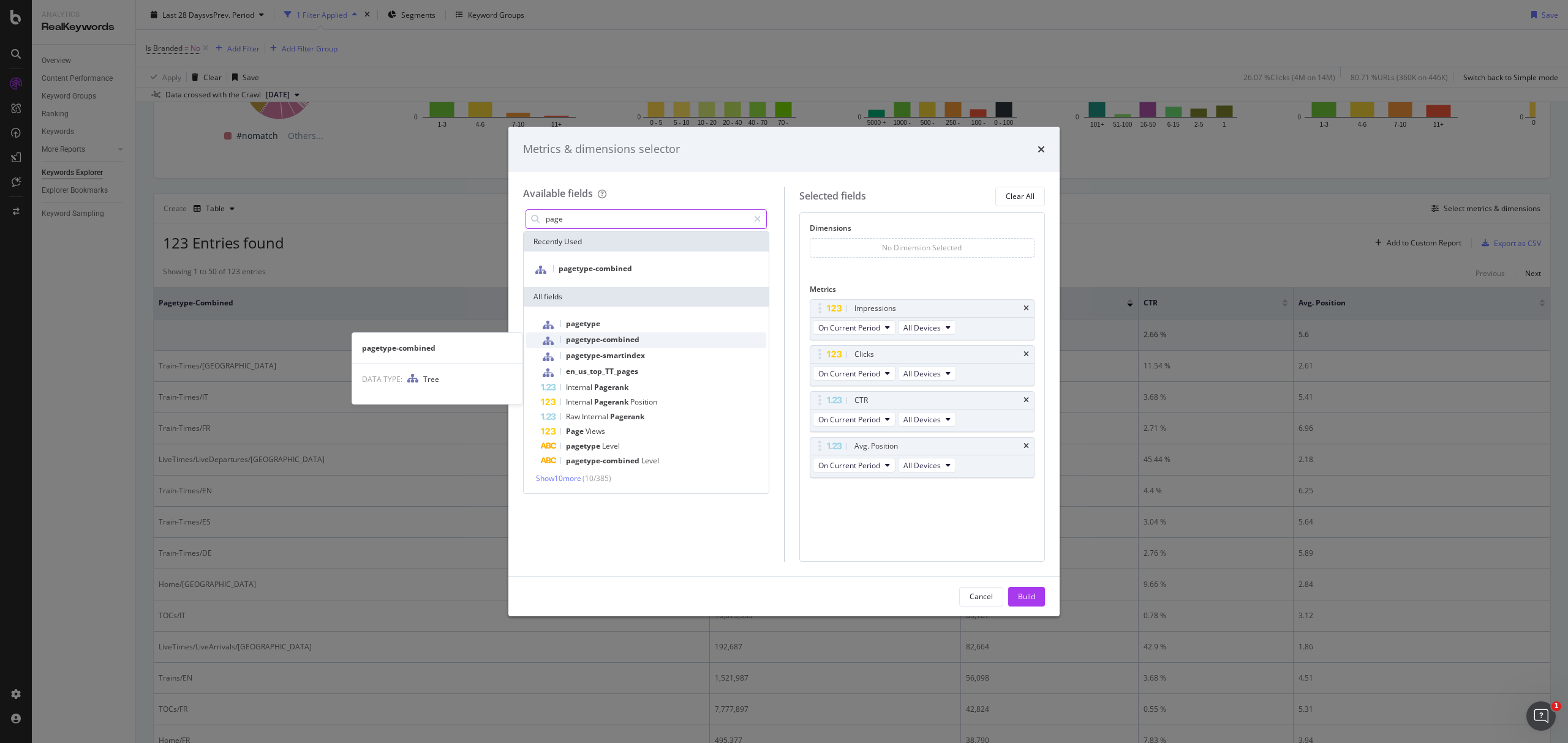
type input "page"
click at [623, 342] on span "pagetype-combined" at bounding box center [603, 339] width 74 height 10
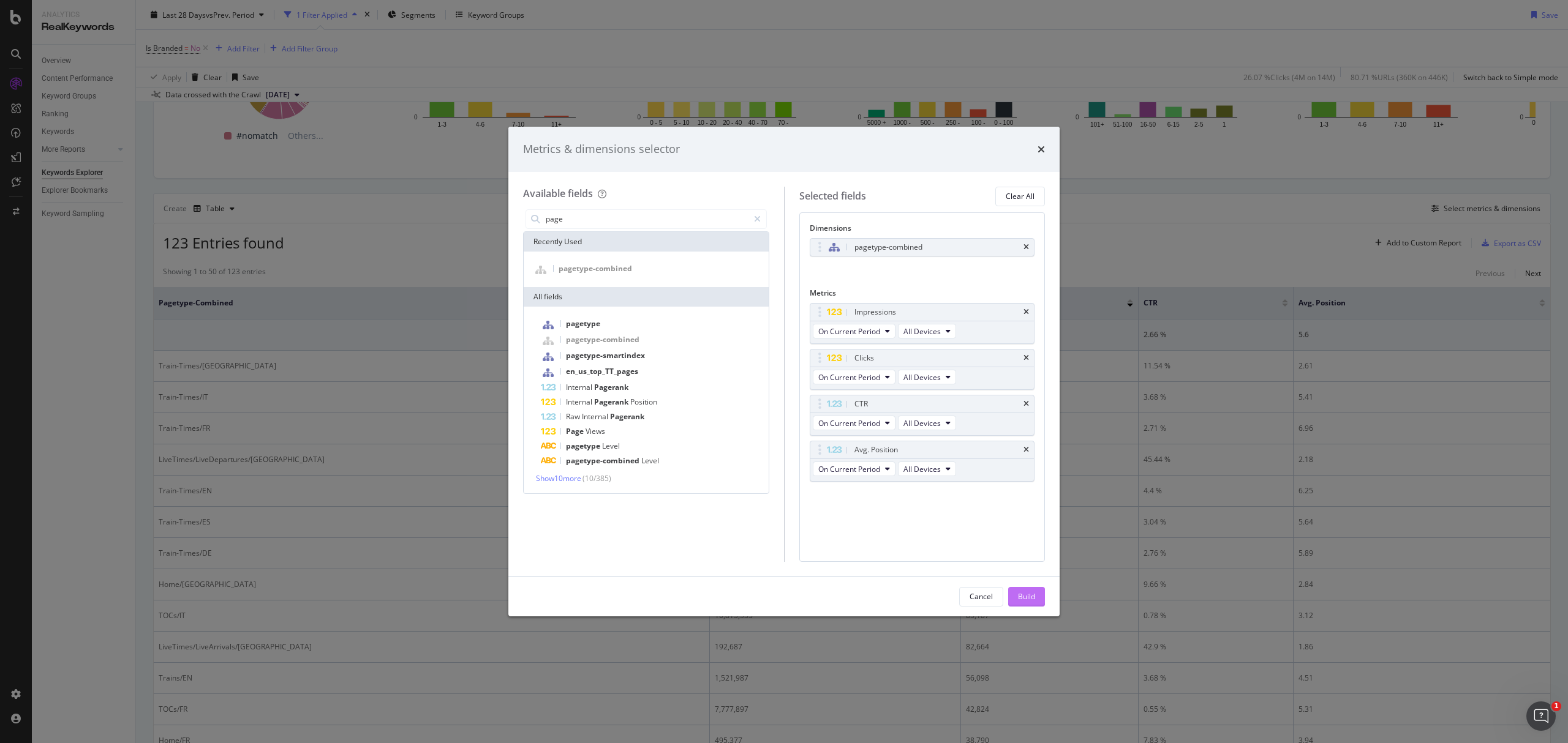
click at [1039, 595] on button "Build" at bounding box center [1026, 597] width 37 height 20
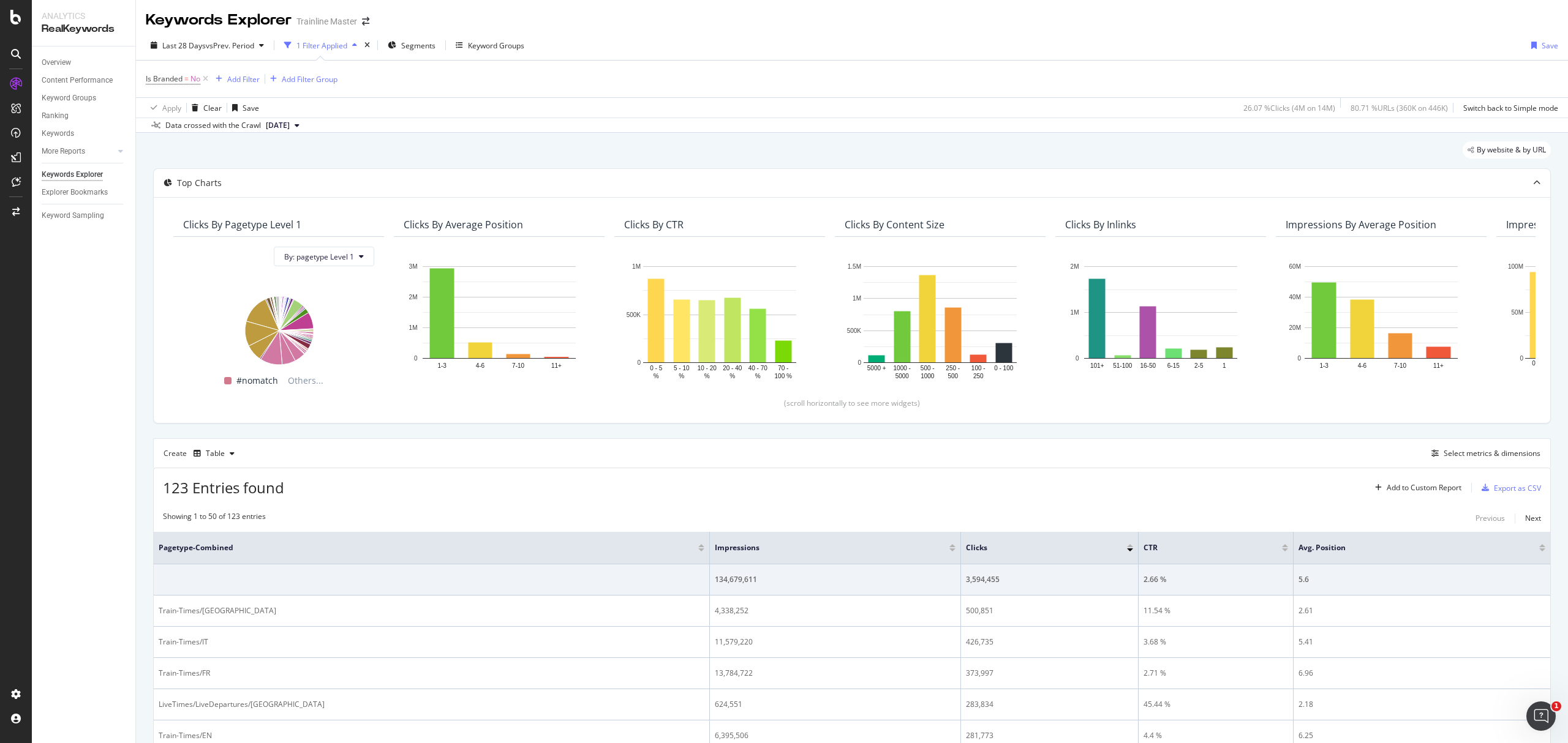
click at [949, 551] on div at bounding box center [952, 550] width 6 height 3
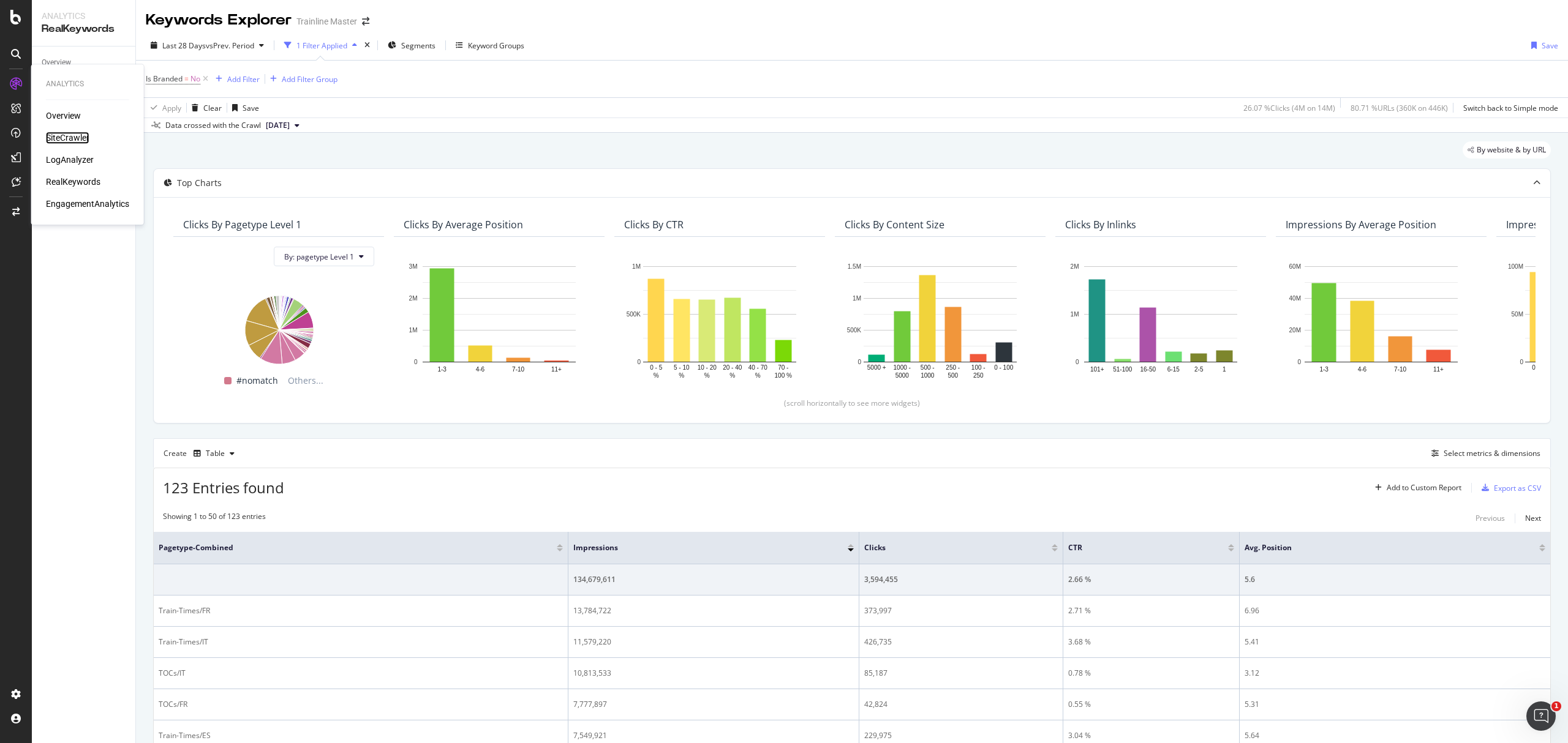
click at [67, 141] on div "SiteCrawler" at bounding box center [68, 138] width 43 height 12
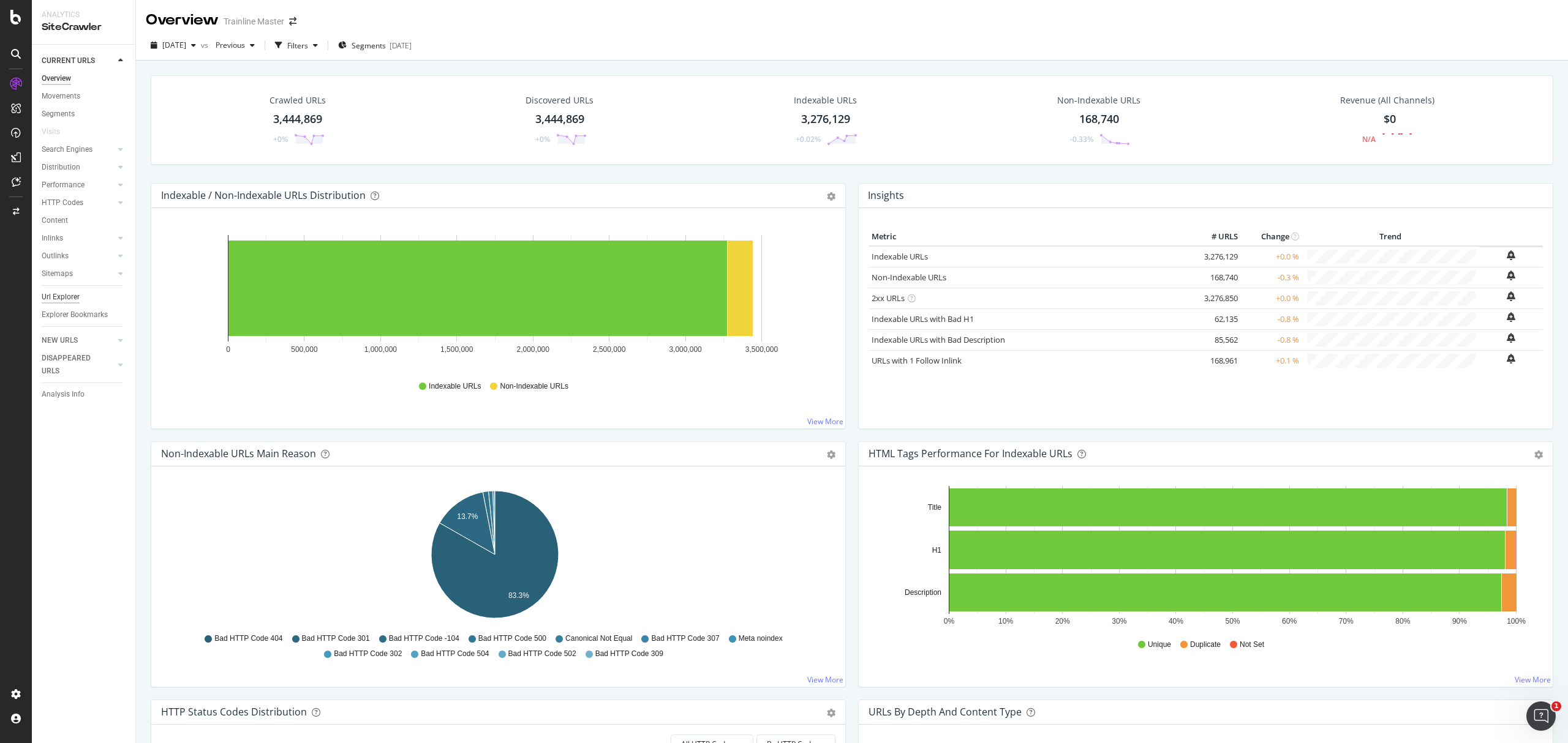
click at [66, 294] on div "Url Explorer" at bounding box center [61, 297] width 38 height 13
click at [67, 312] on div "Explorer Bookmarks" at bounding box center [75, 315] width 66 height 13
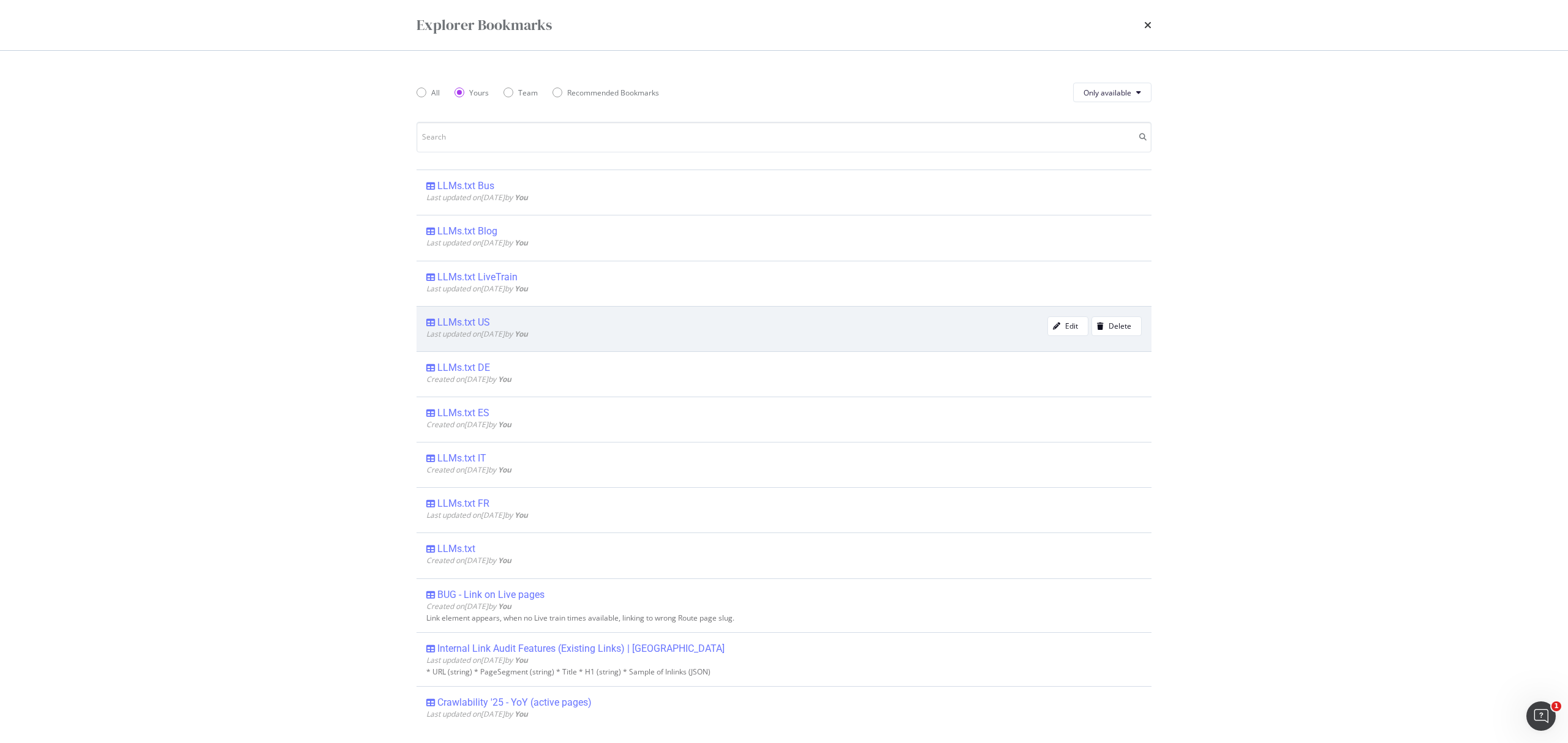
click at [488, 316] on div "LLMs.txt US Last updated on [DATE] by You Edit Delete" at bounding box center [784, 328] width 735 height 45
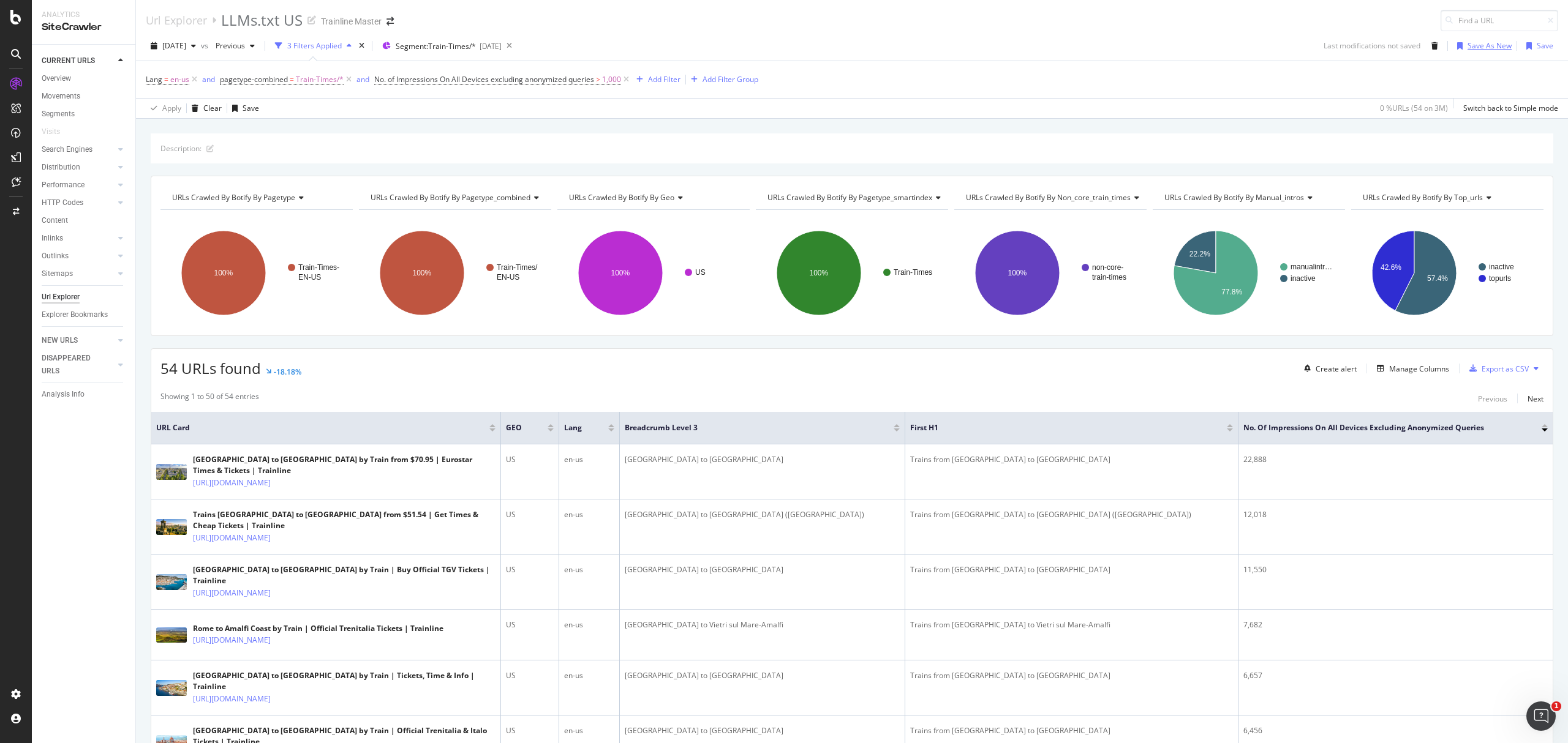
click at [1481, 49] on div "Save As New" at bounding box center [1489, 45] width 44 height 10
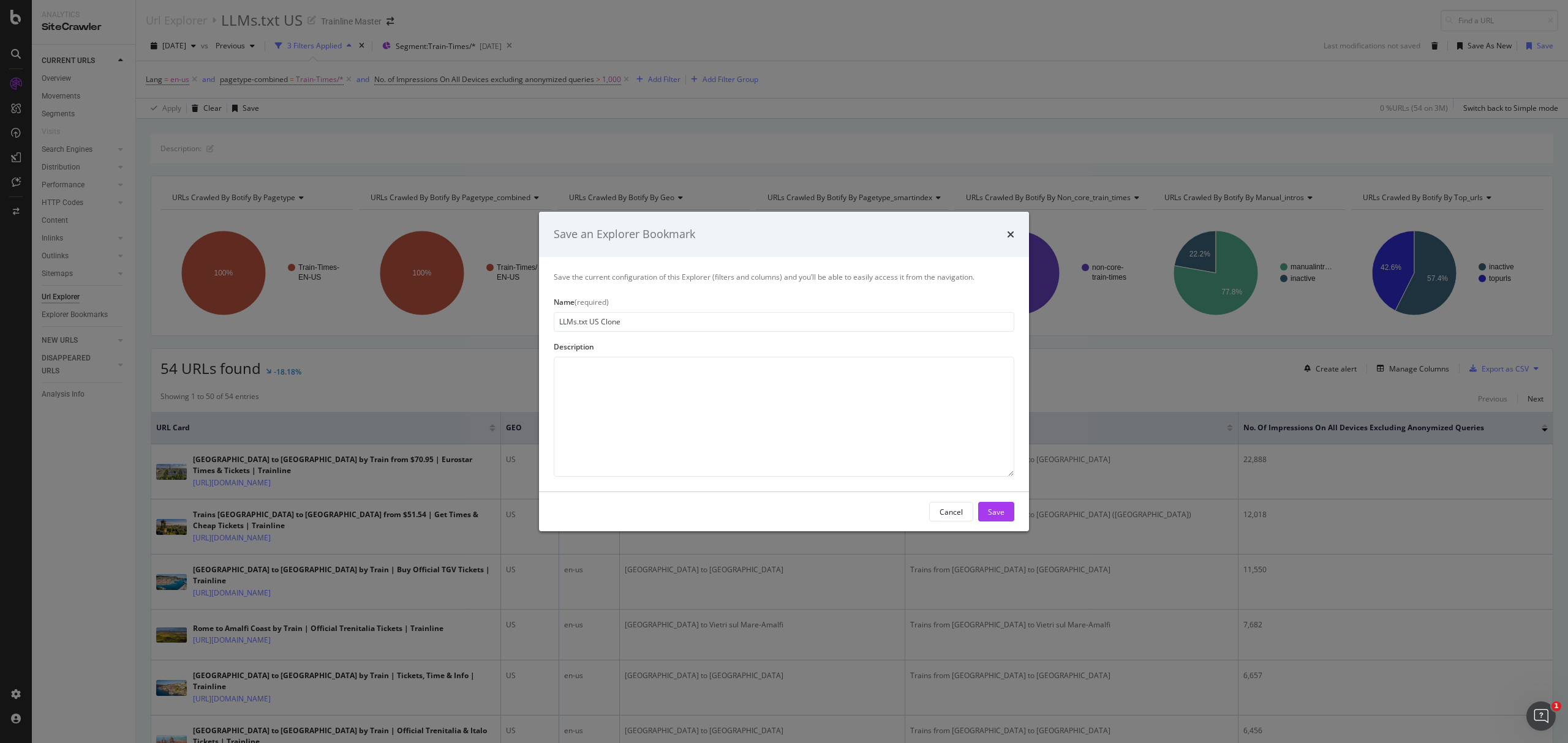
drag, startPoint x: 590, startPoint y: 322, endPoint x: 643, endPoint y: 317, distance: 53.2
click at [640, 319] on input "LLMs.txt US Clone" at bounding box center [784, 321] width 460 height 20
type input "LLMs.txt TOCs"
click at [990, 510] on div "Save" at bounding box center [996, 511] width 16 height 10
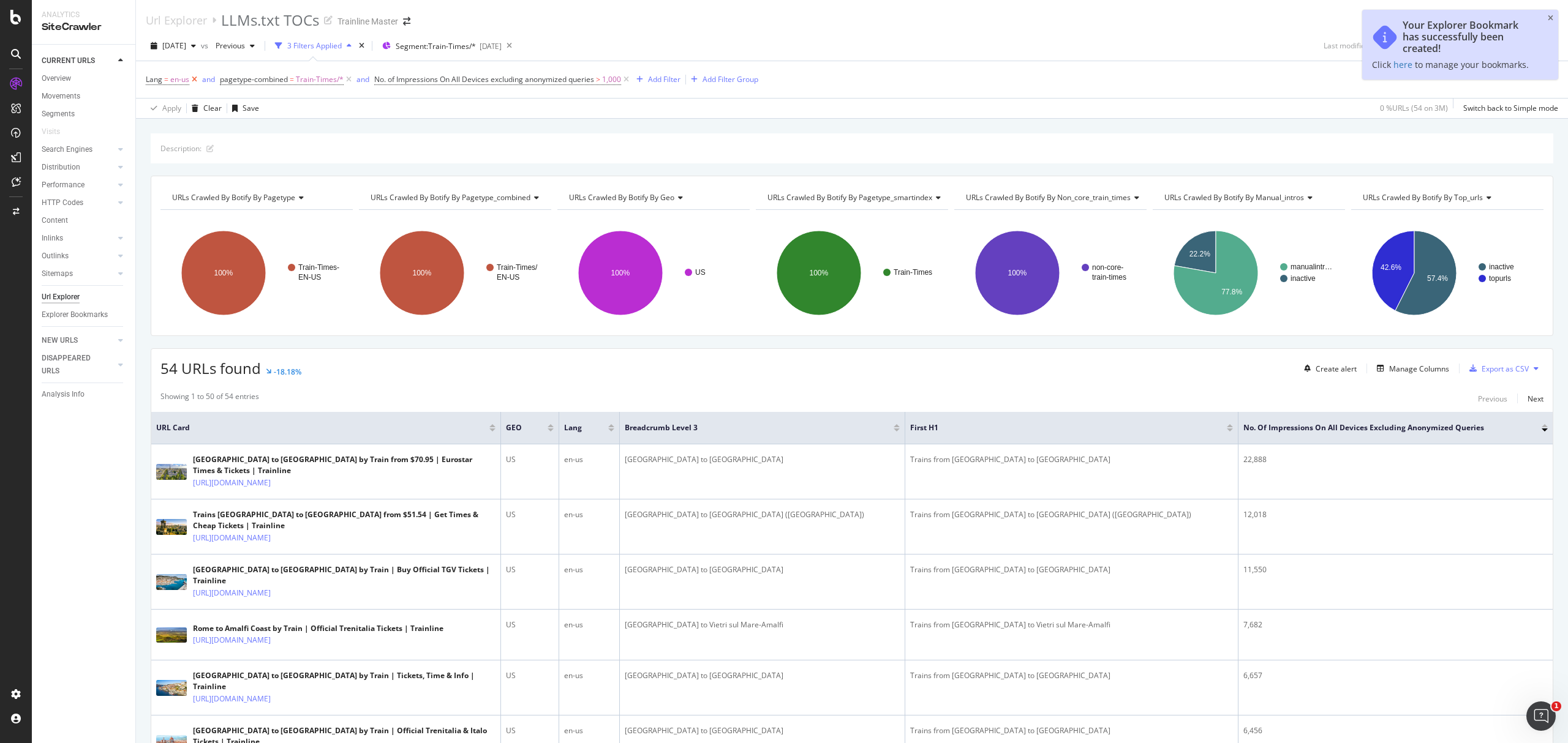
click at [192, 85] on icon at bounding box center [194, 80] width 10 height 12
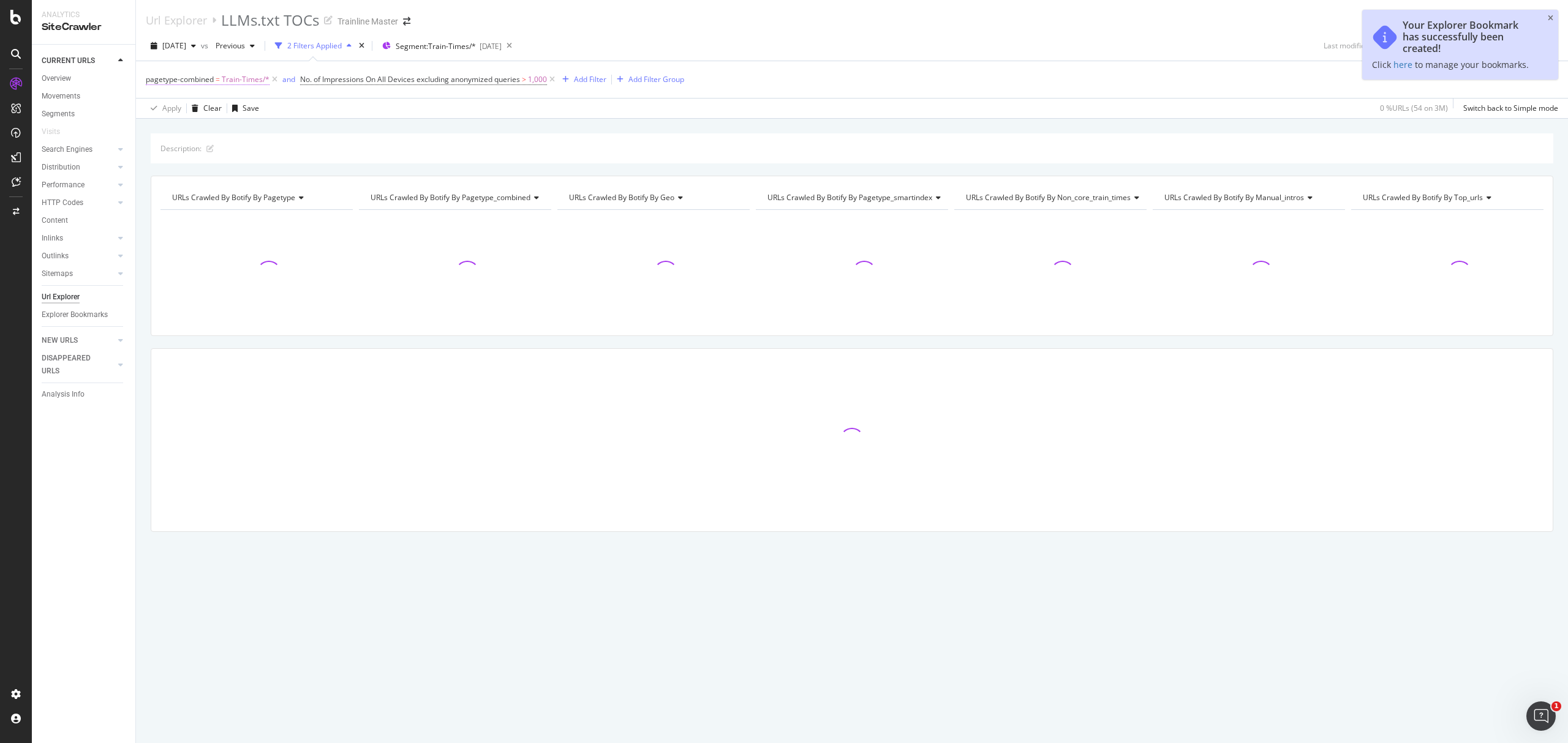
click at [236, 78] on span "Train-Times/*" at bounding box center [245, 79] width 48 height 17
click at [190, 152] on span "Train-Times" at bounding box center [178, 151] width 41 height 10
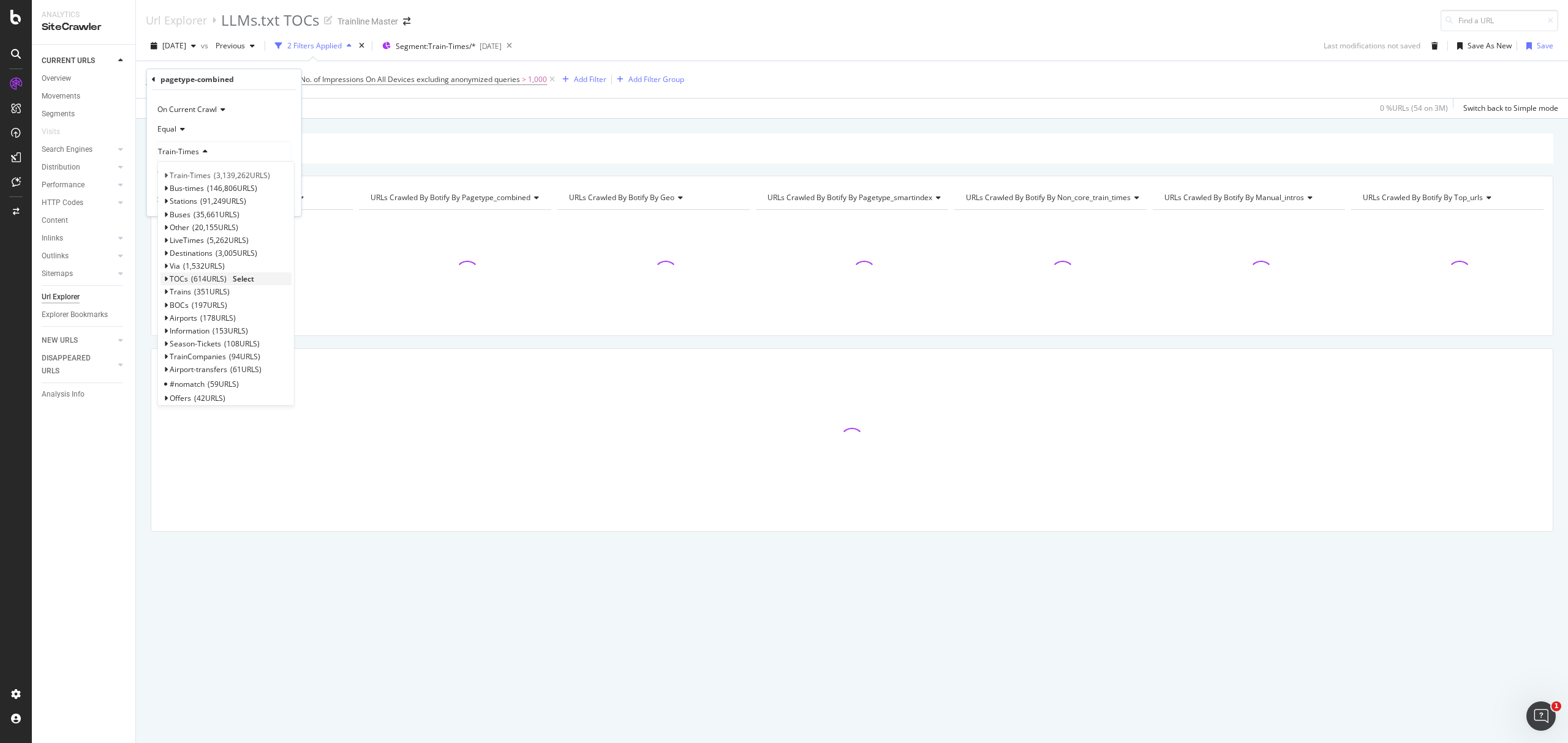
click at [191, 273] on span "614 URLS" at bounding box center [209, 278] width 35 height 10
click at [234, 277] on span "Select" at bounding box center [244, 278] width 22 height 10
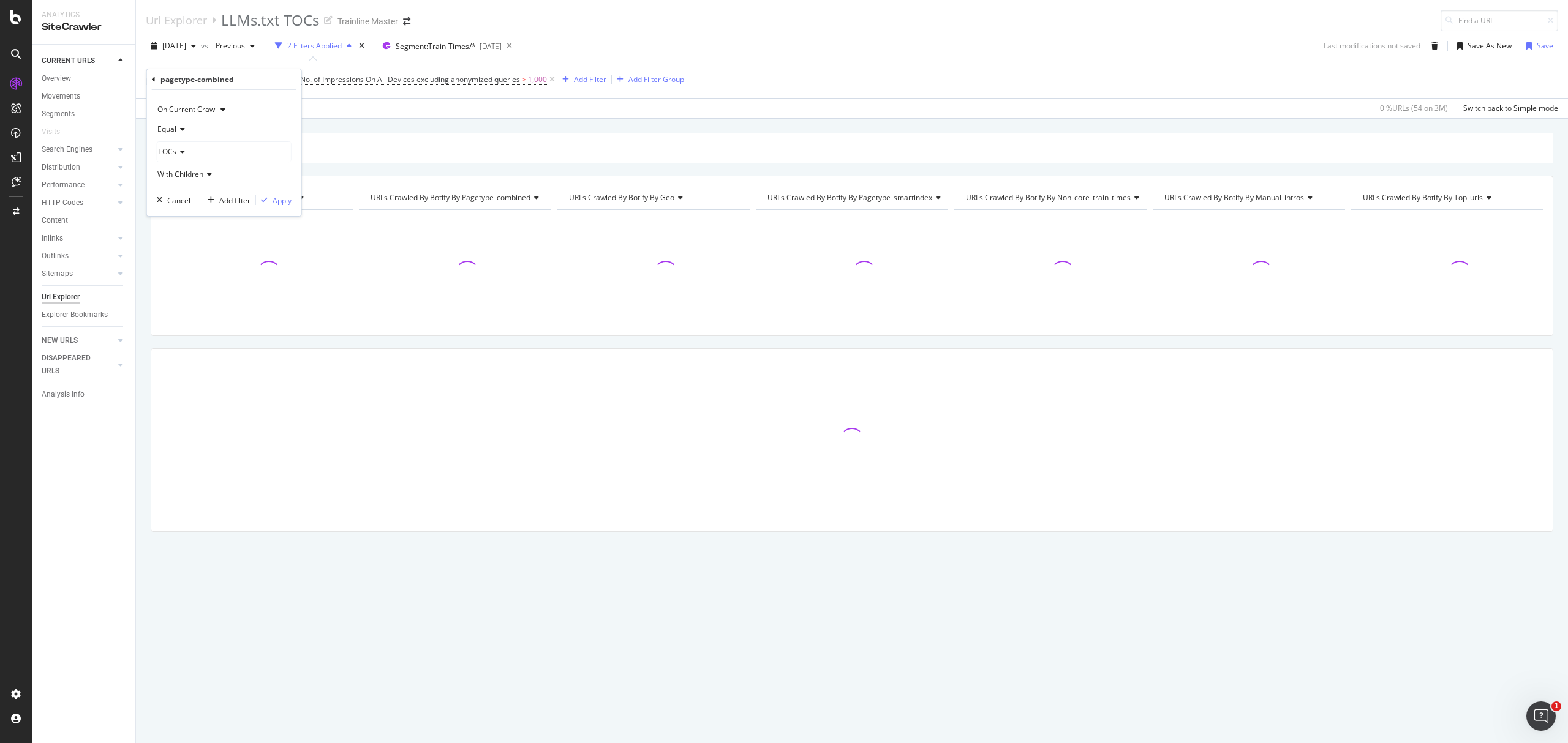
click at [286, 199] on div "Apply" at bounding box center [282, 200] width 19 height 10
click at [515, 87] on span "1,000" at bounding box center [515, 79] width 19 height 17
click at [383, 191] on input "1000" at bounding box center [355, 190] width 135 height 20
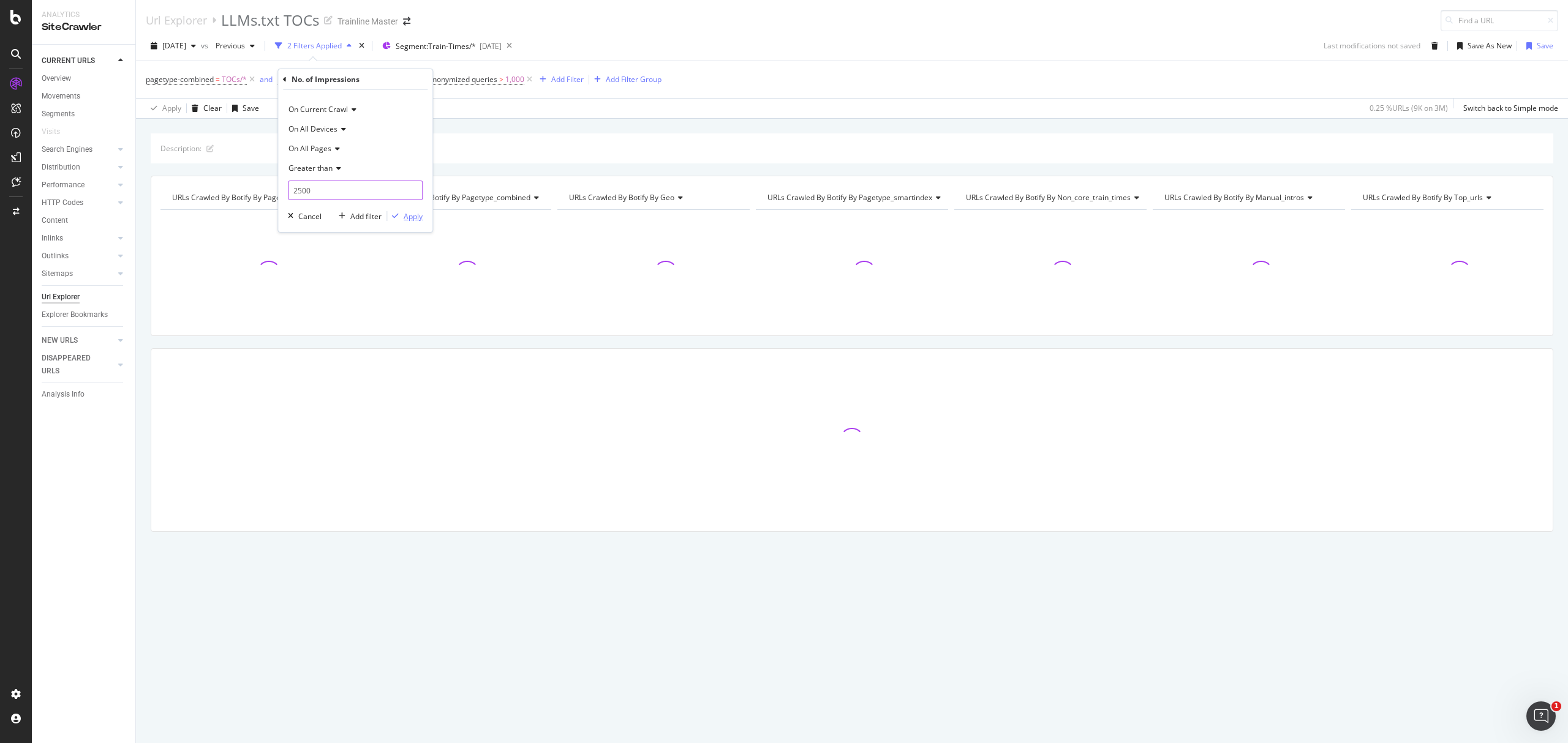
type input "2500"
click at [412, 218] on div "Apply" at bounding box center [413, 216] width 19 height 10
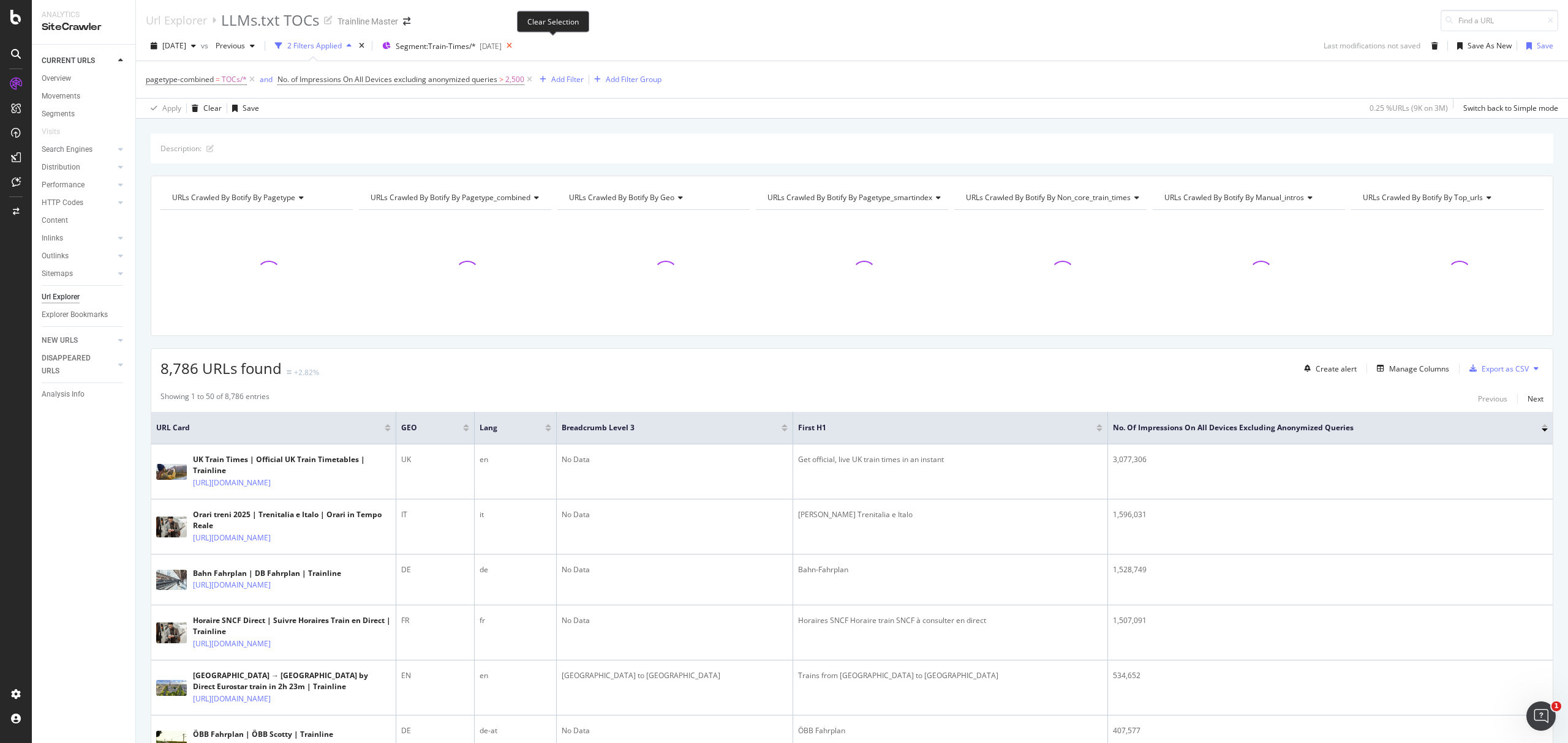
click at [517, 41] on icon at bounding box center [509, 45] width 16 height 17
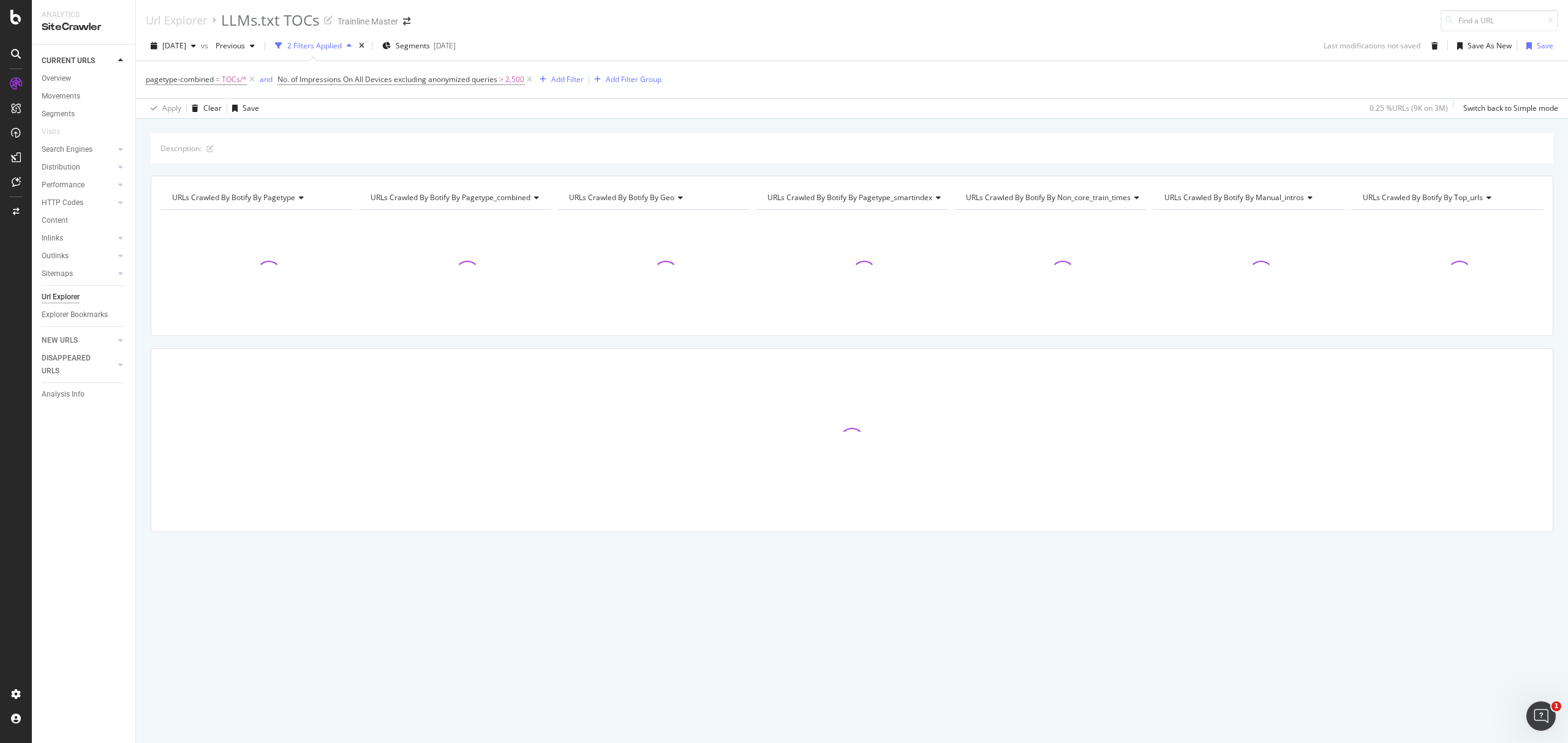
click at [552, 55] on div "2025 Aug. 10th vs Previous 2 Filters Applied Segments 2025-06-11 Last modificat…" at bounding box center [852, 48] width 1432 height 24
click at [572, 72] on button "Add Filter" at bounding box center [559, 80] width 49 height 15
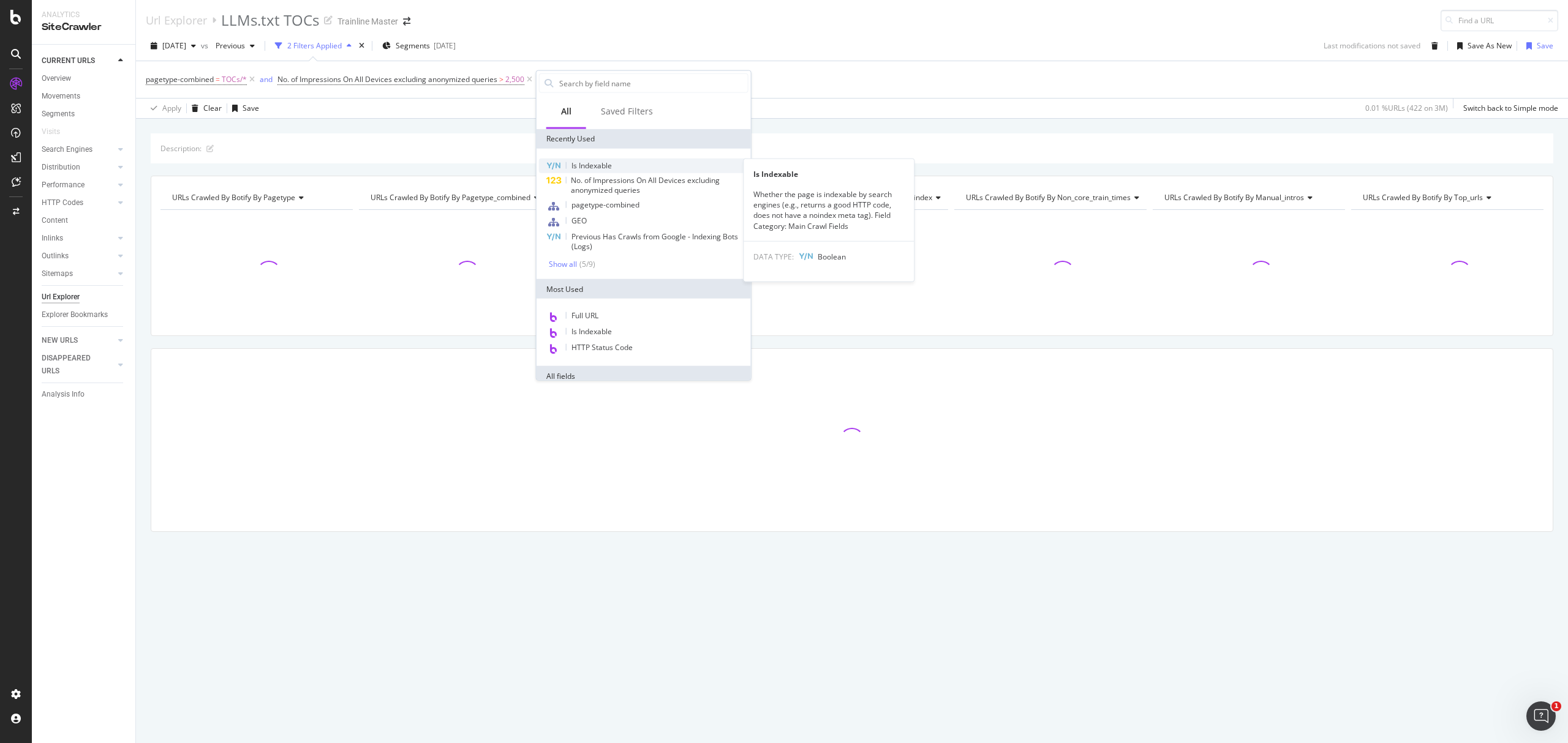
click at [601, 164] on span "Is Indexable" at bounding box center [592, 165] width 41 height 10
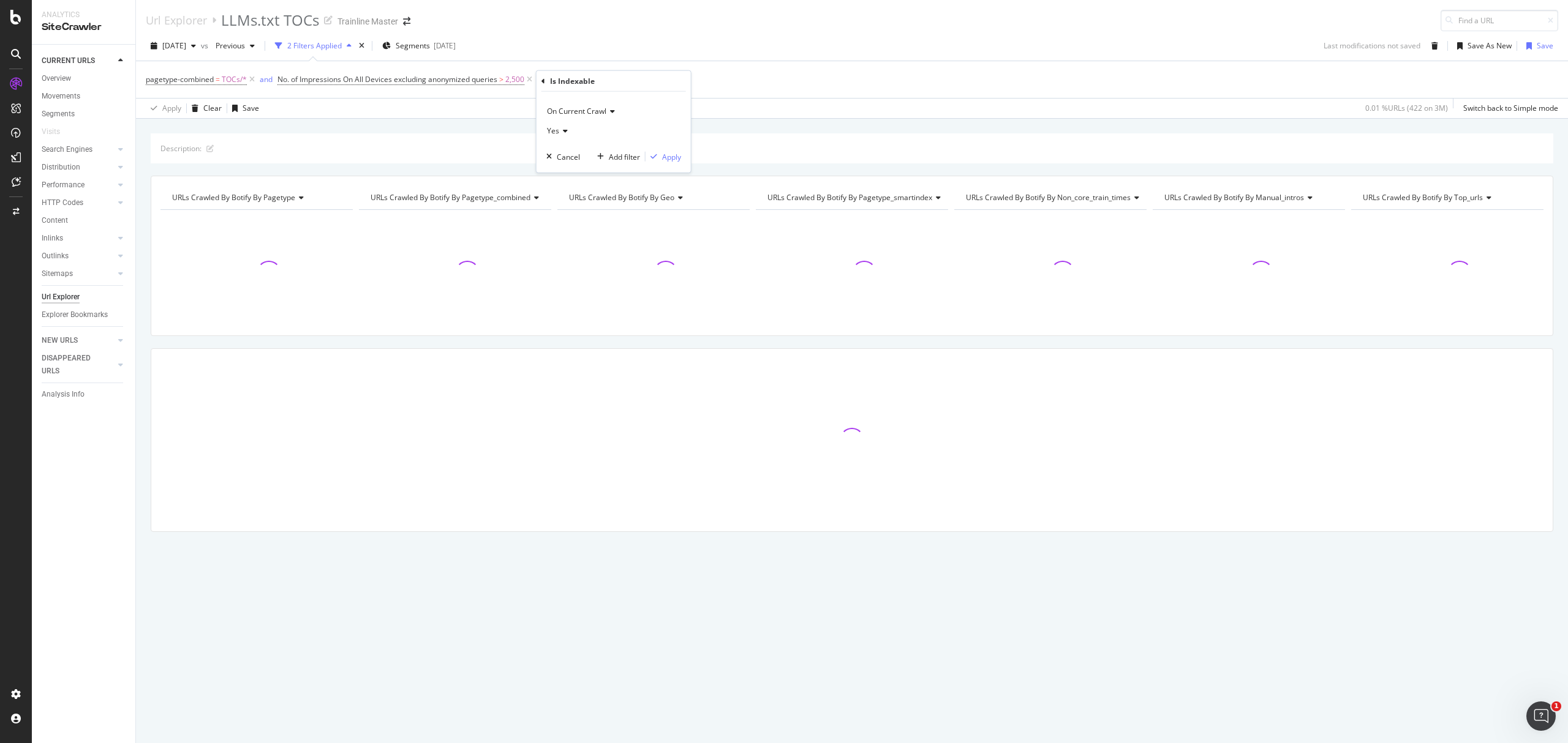
click at [681, 160] on div "On Current Crawl Yes Cancel Add filter Apply" at bounding box center [613, 132] width 154 height 81
click at [670, 160] on div "Apply" at bounding box center [672, 156] width 19 height 10
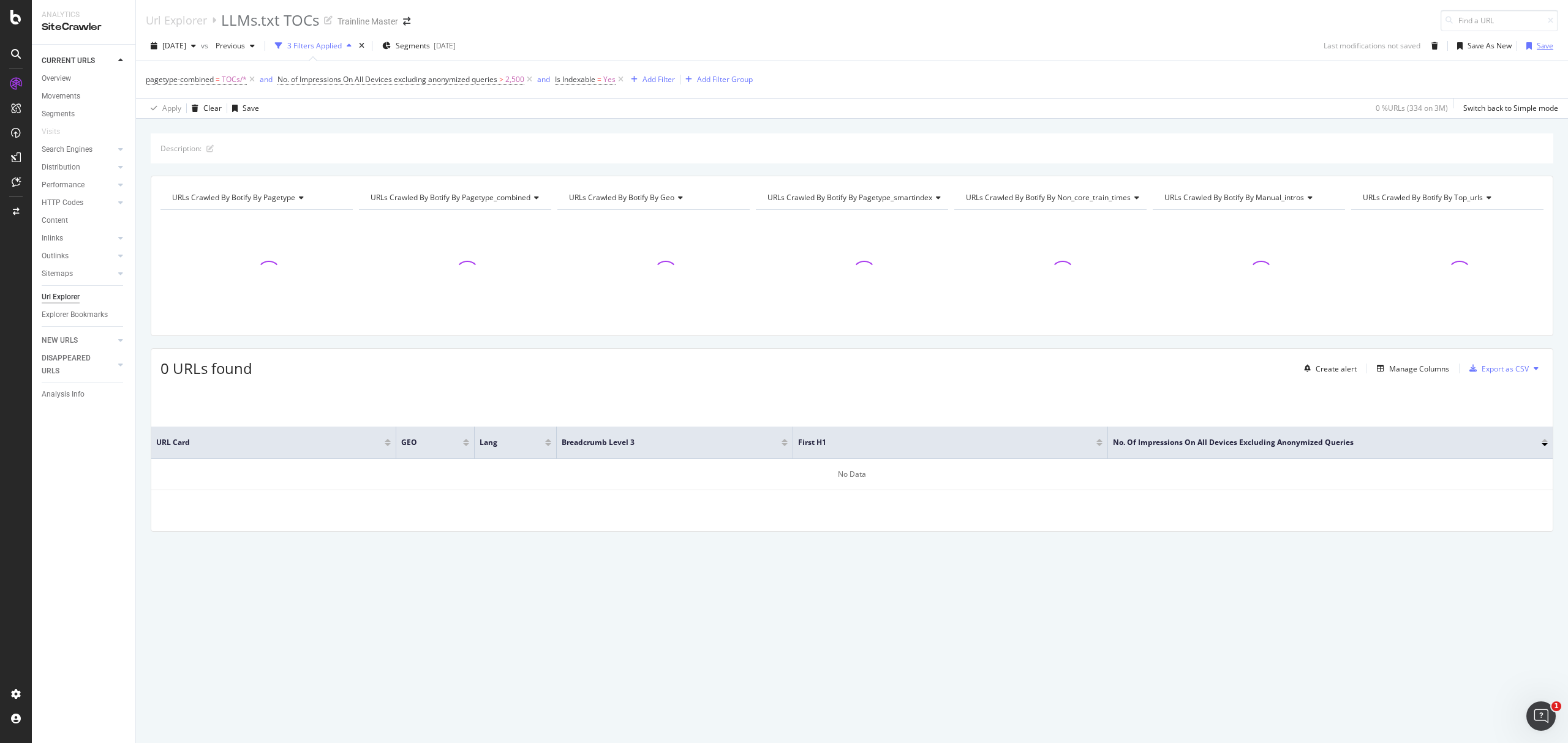
click at [1529, 42] on icon "button" at bounding box center [1529, 45] width 5 height 7
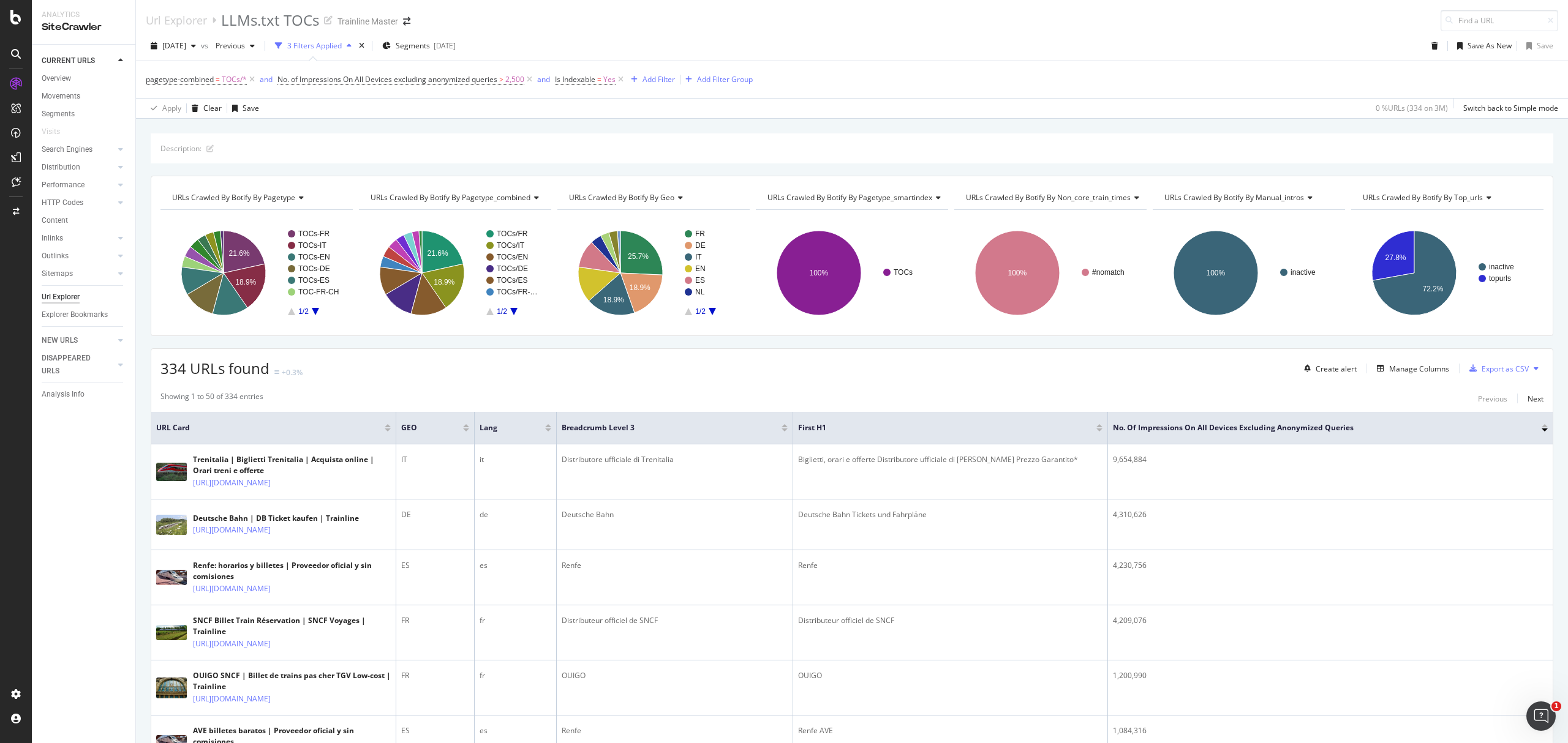
click at [295, 379] on div "334 URLs found +0.3%" at bounding box center [232, 368] width 142 height 21
click at [1542, 432] on div at bounding box center [1544, 430] width 6 height 3
click at [1542, 430] on div at bounding box center [1544, 428] width 6 height 7
click at [1542, 432] on div at bounding box center [1544, 430] width 6 height 3
click at [1464, 376] on div "Export as CSV" at bounding box center [1496, 368] width 64 height 18
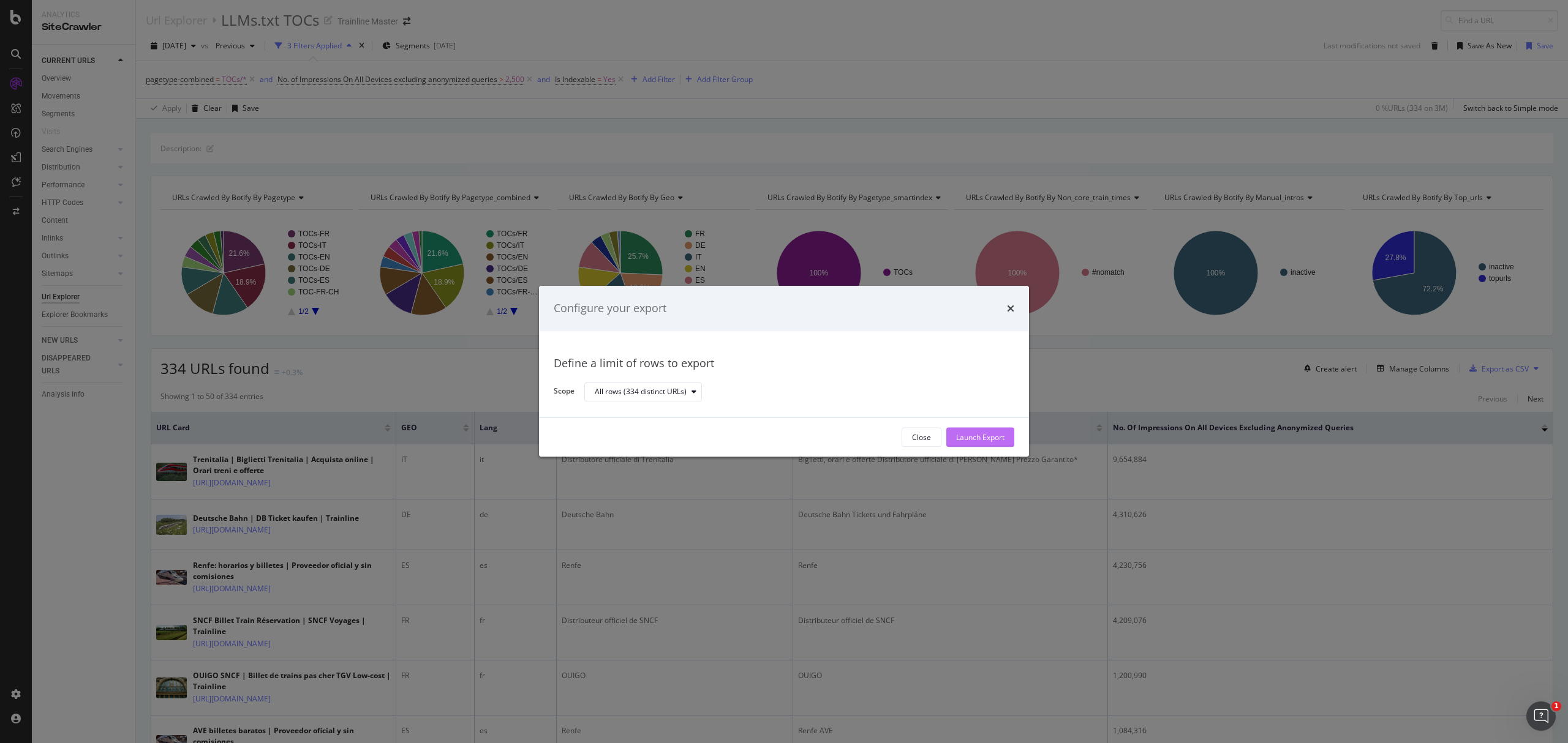
click at [990, 437] on div "Launch Export" at bounding box center [980, 437] width 48 height 10
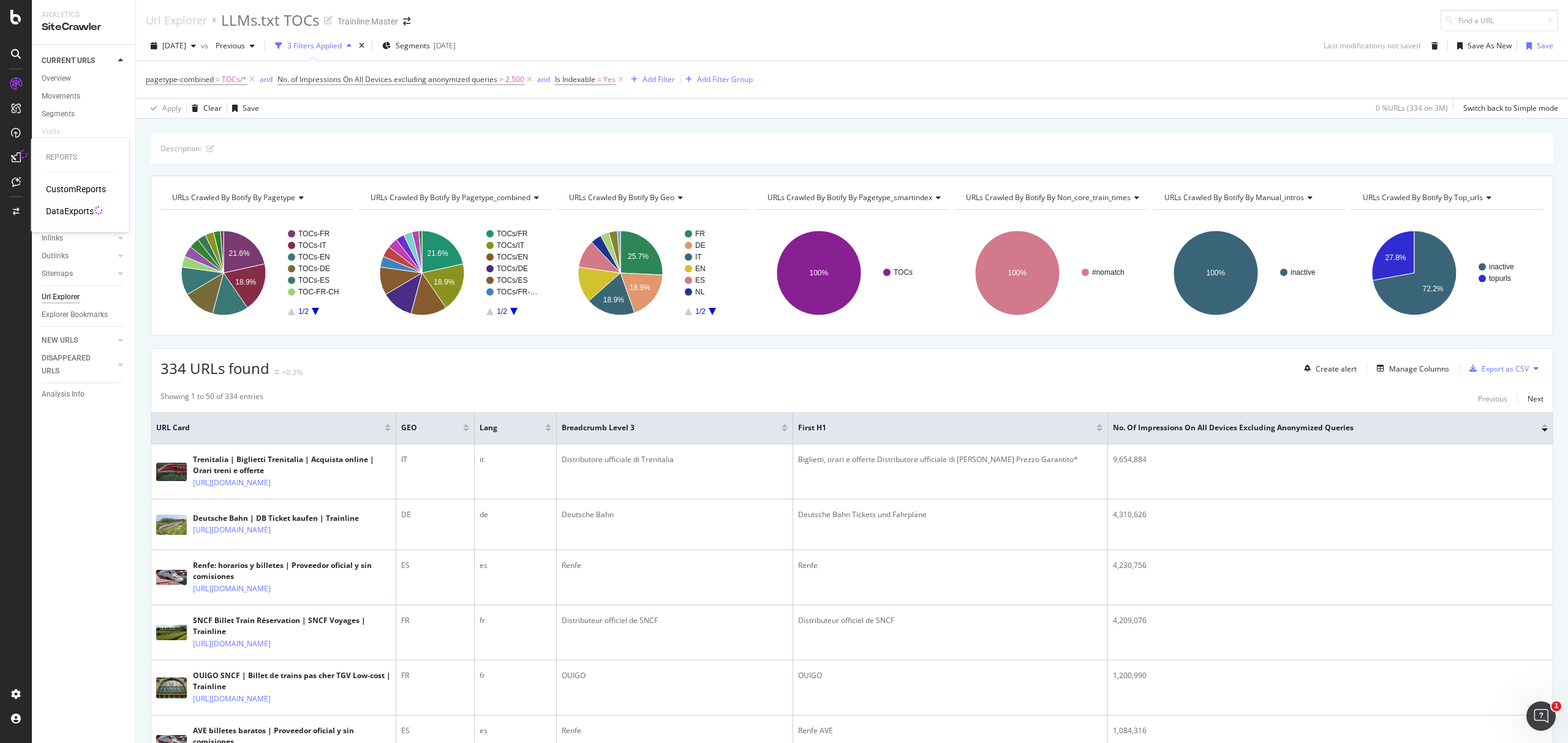
click at [77, 217] on div "DataExports" at bounding box center [70, 211] width 48 height 12
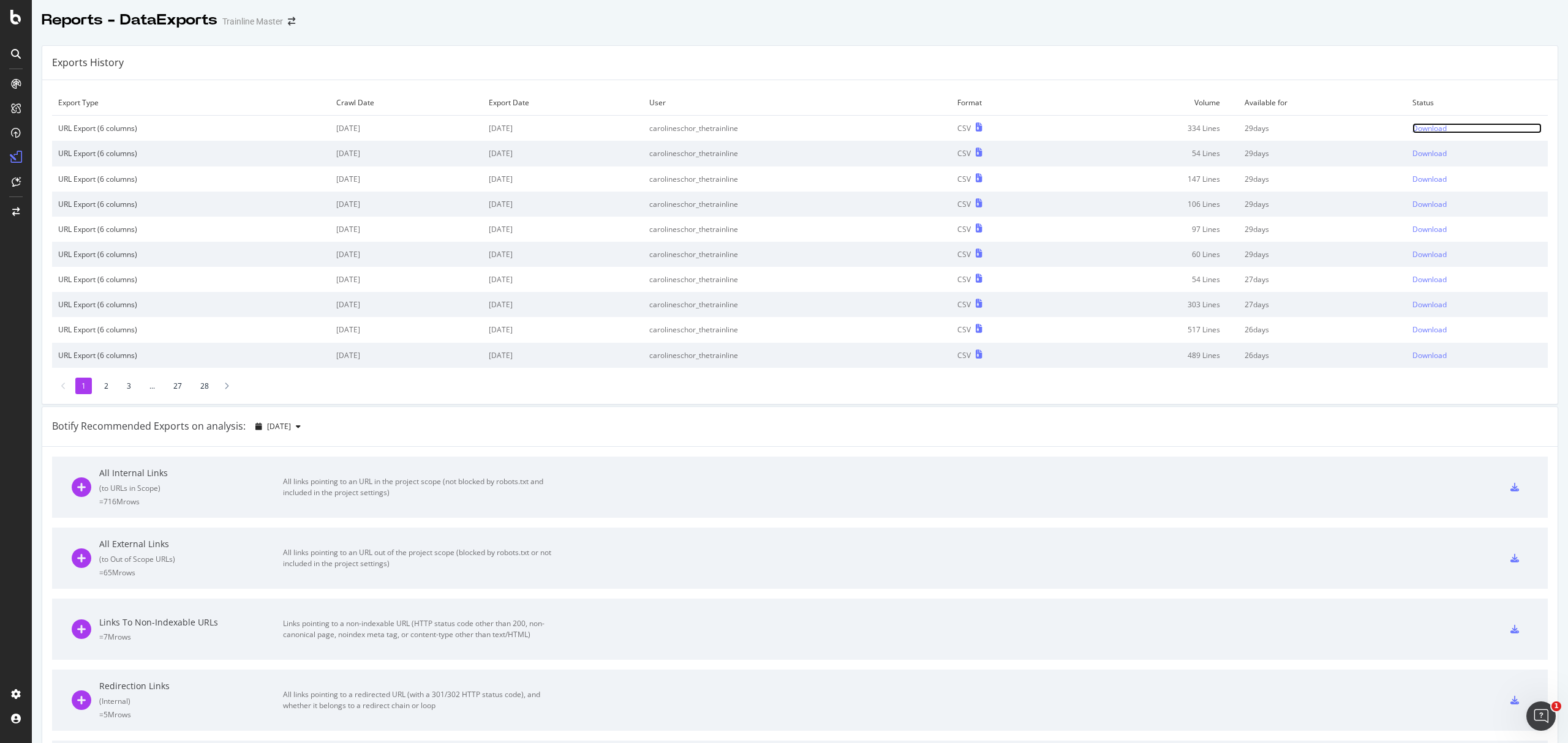
click at [1412, 131] on div "Download" at bounding box center [1429, 128] width 35 height 10
click at [1414, 122] on td "Download" at bounding box center [1477, 129] width 141 height 26
click at [1414, 127] on div "Download" at bounding box center [1429, 128] width 35 height 10
